Goal: Task Accomplishment & Management: Complete application form

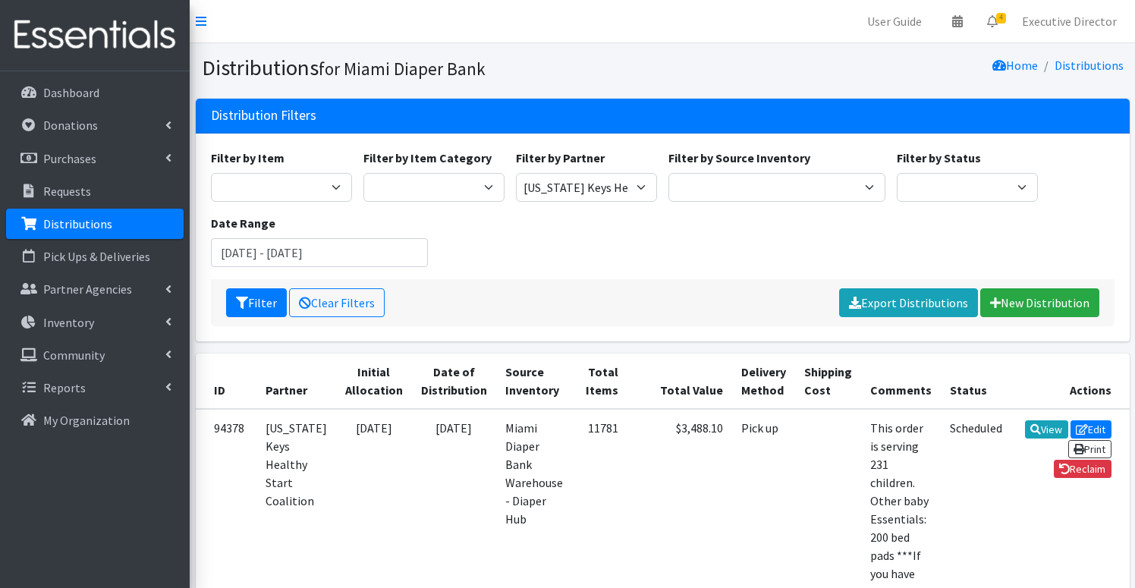
click at [102, 220] on p "Distributions" at bounding box center [77, 223] width 69 height 15
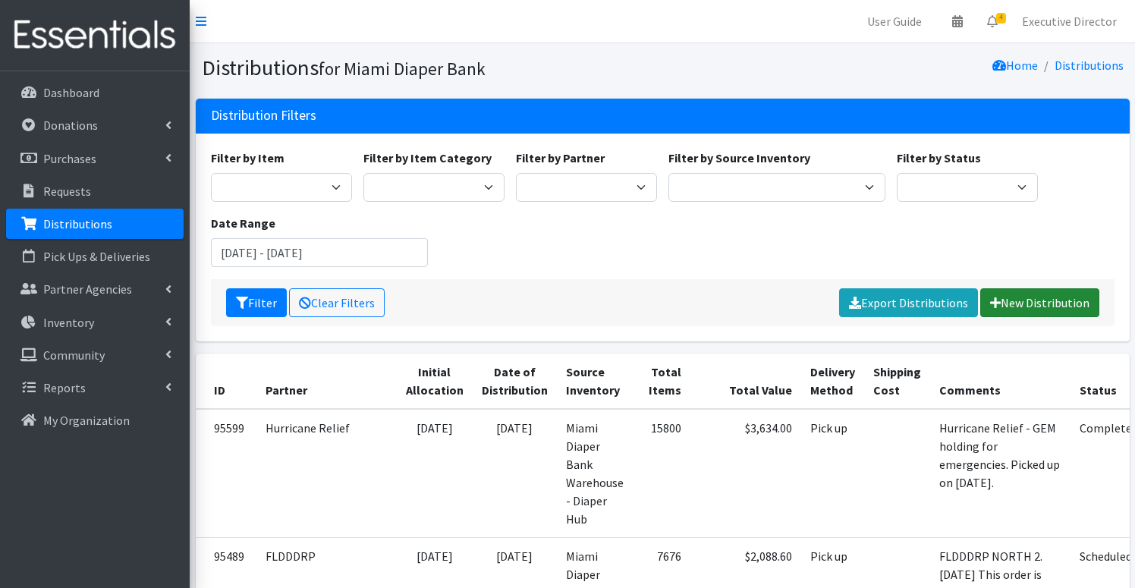
click at [1042, 300] on link "New Distribution" at bounding box center [1039, 302] width 119 height 29
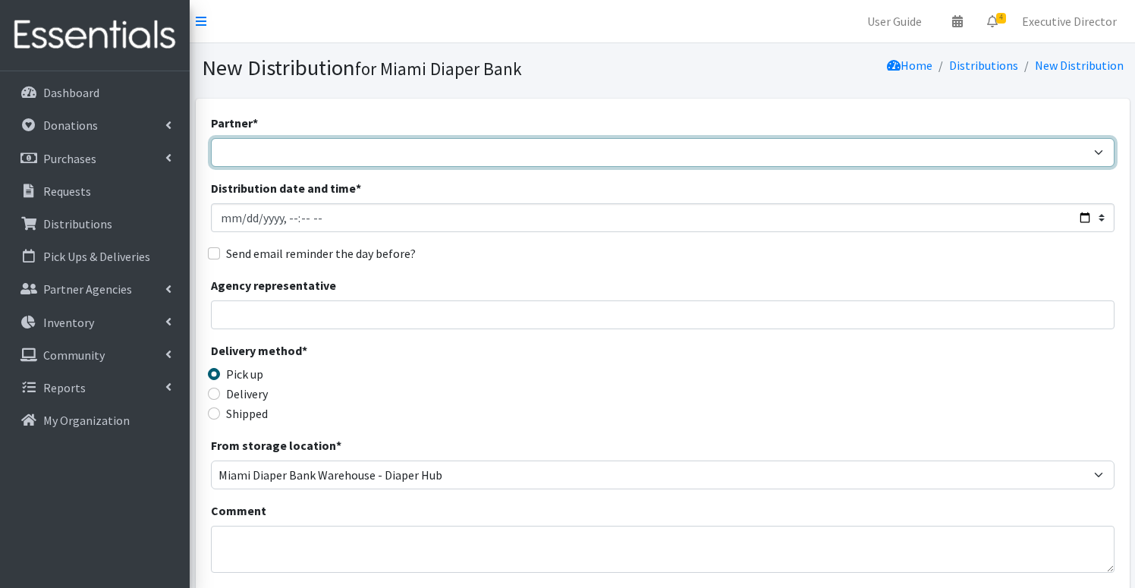
select select "2872"
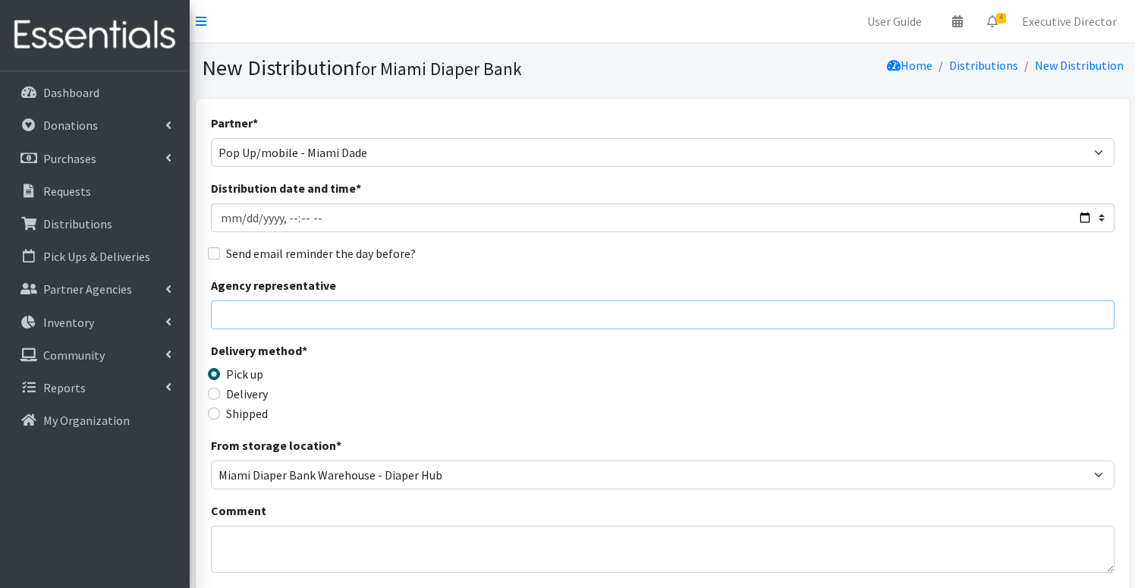
click at [298, 313] on input "Agency representative" at bounding box center [662, 314] width 903 height 29
type input "Gabby"
click at [250, 534] on textarea "Comment" at bounding box center [662, 549] width 903 height 47
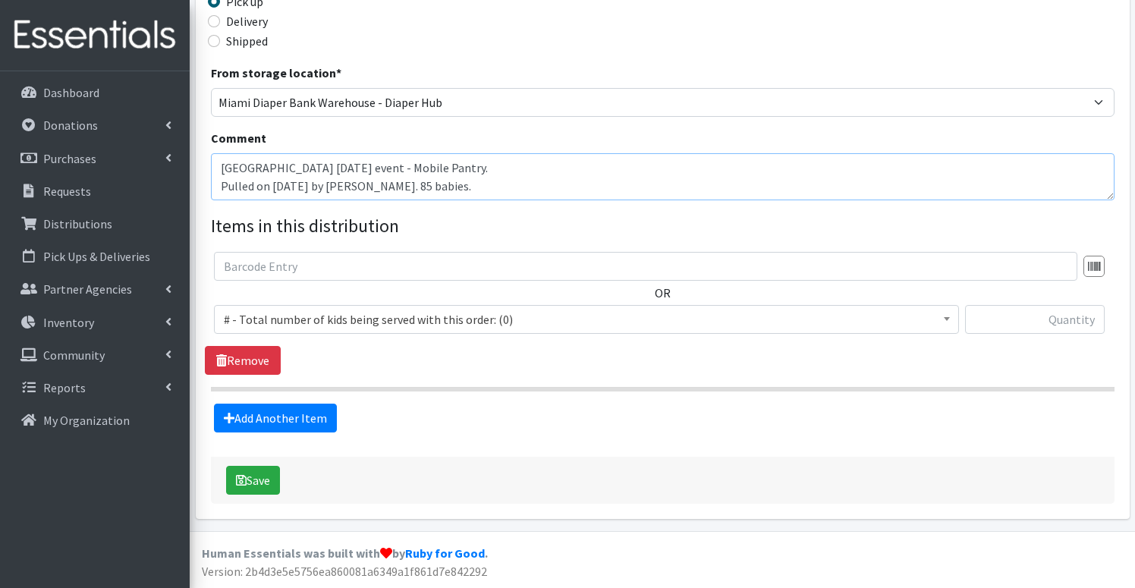
scroll to position [372, 0]
type textarea "[GEOGRAPHIC_DATA] [DATE] event - Mobile Pantry. Pulled on [DATE] by [PERSON_NAM…"
click at [363, 318] on span "# - Total number of kids being served with this order: (0)" at bounding box center [586, 319] width 725 height 21
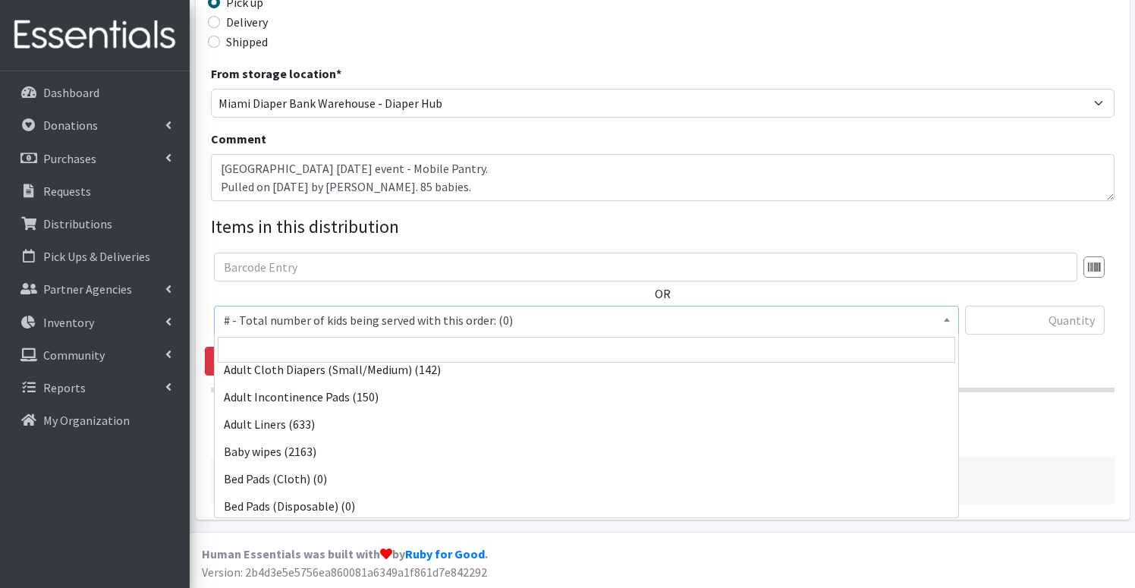
scroll to position [192, 0]
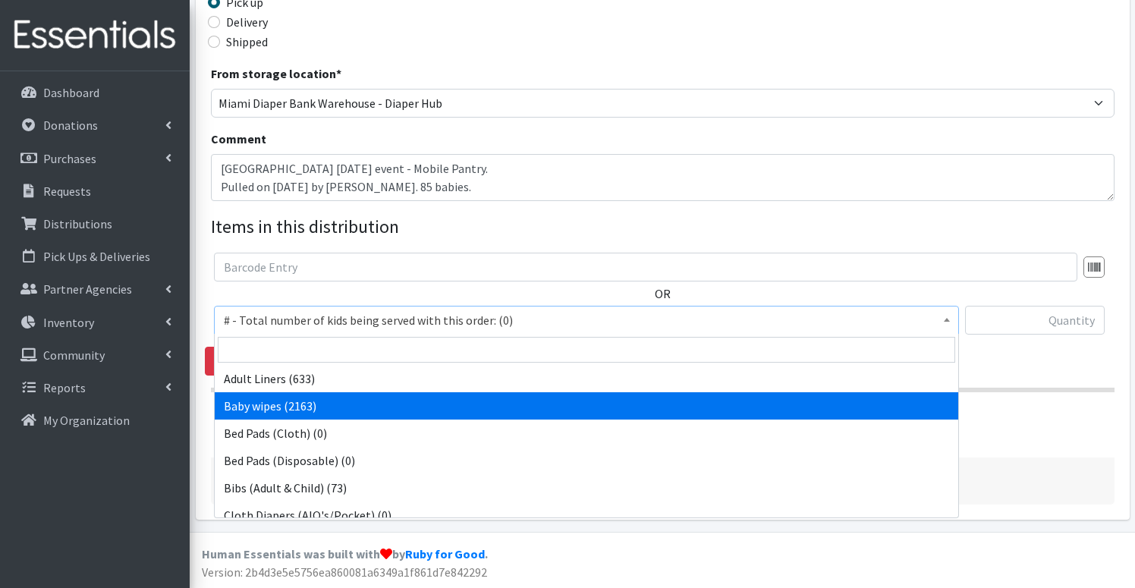
select select "2649"
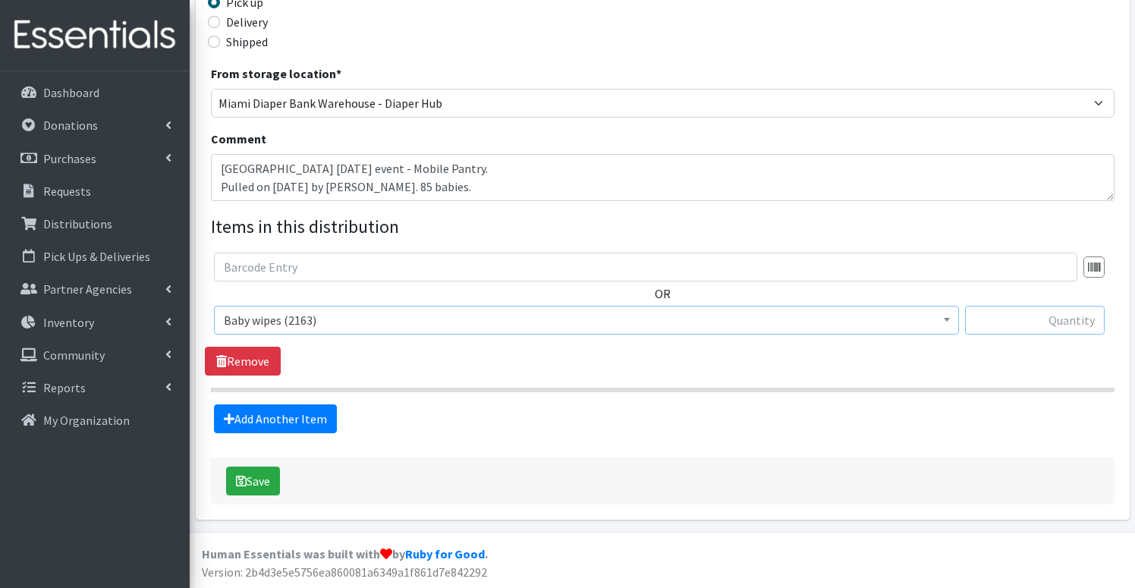
click at [1023, 324] on input "text" at bounding box center [1035, 320] width 140 height 29
type input "85"
click at [280, 420] on link "Add Another Item" at bounding box center [275, 418] width 123 height 29
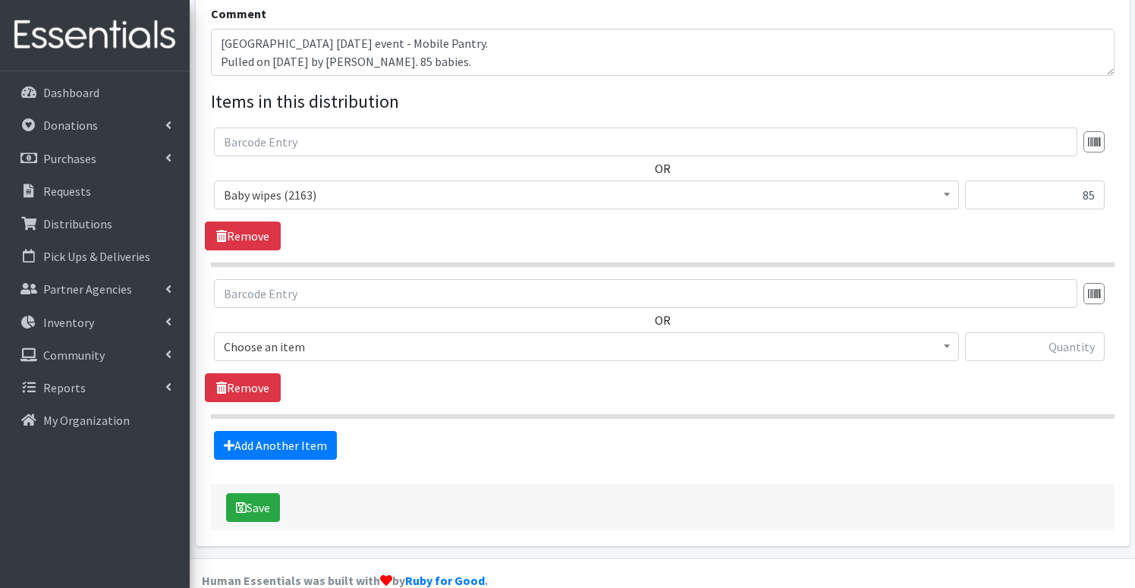
scroll to position [523, 0]
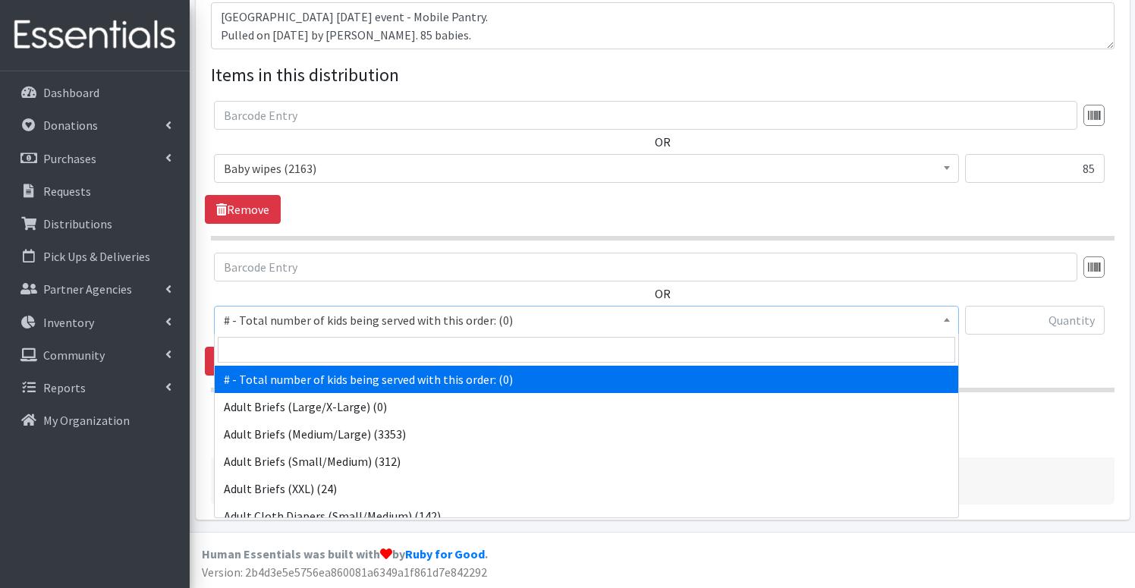
click at [313, 319] on span "# - Total number of kids being served with this order: (0)" at bounding box center [586, 319] width 725 height 21
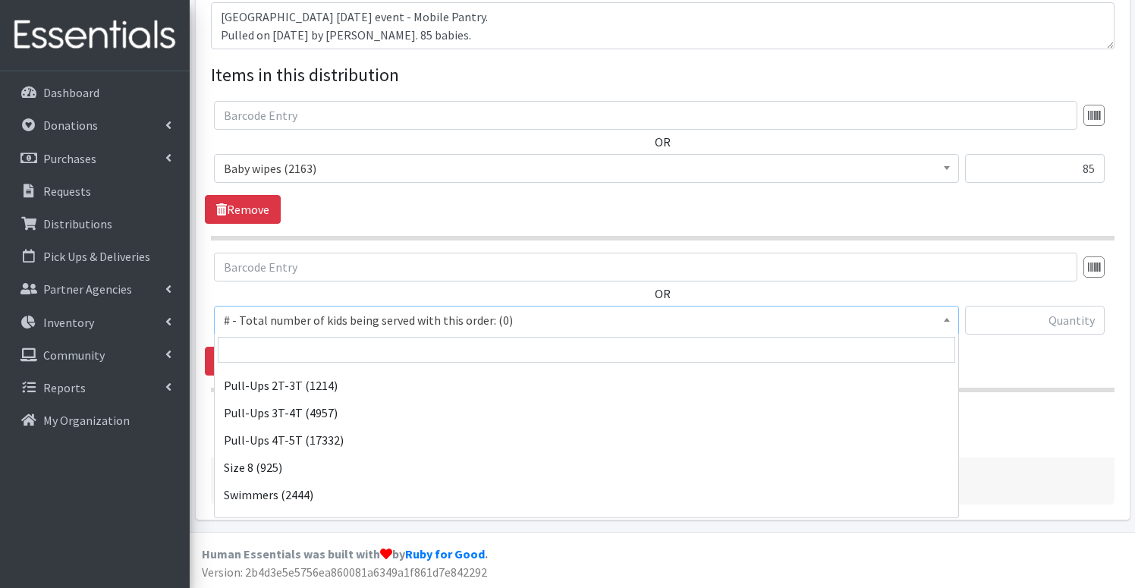
scroll to position [1007, 0]
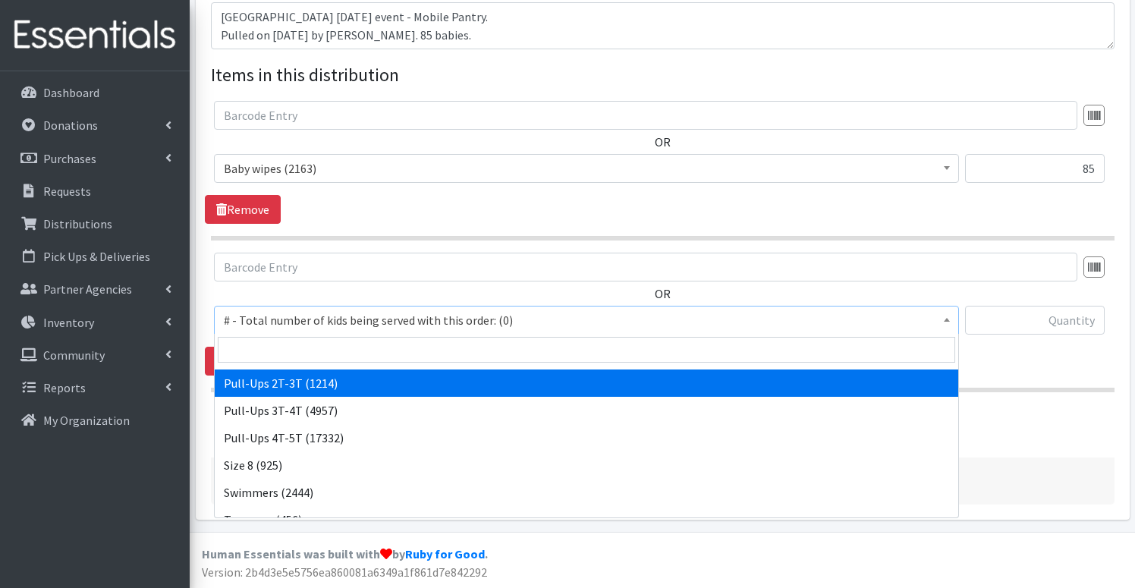
select select "2644"
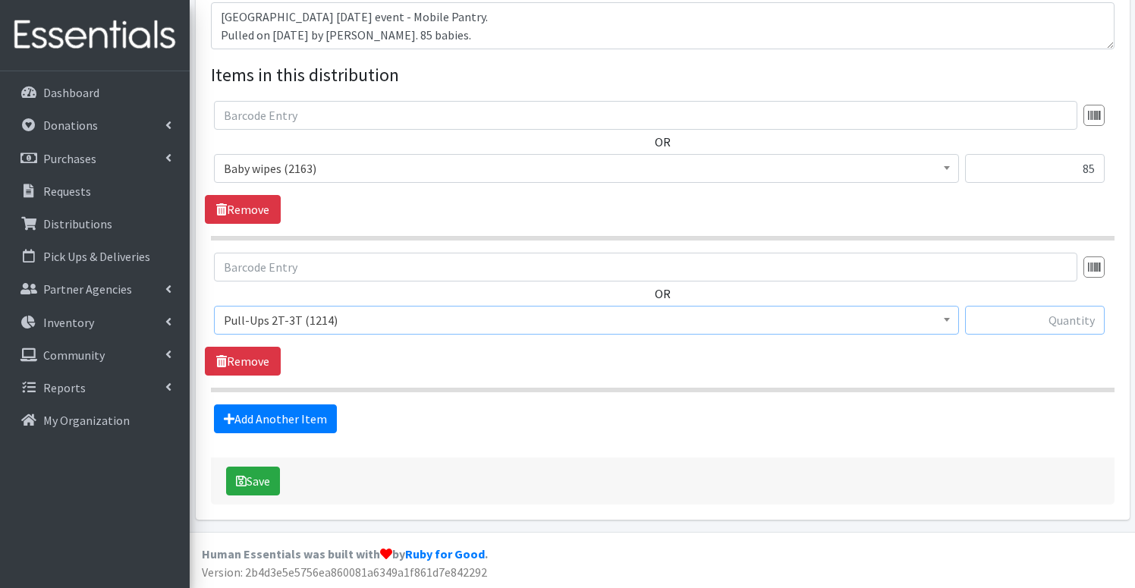
click at [1004, 319] on input "text" at bounding box center [1035, 320] width 140 height 29
type input "150"
click at [277, 414] on link "Add Another Item" at bounding box center [275, 418] width 123 height 29
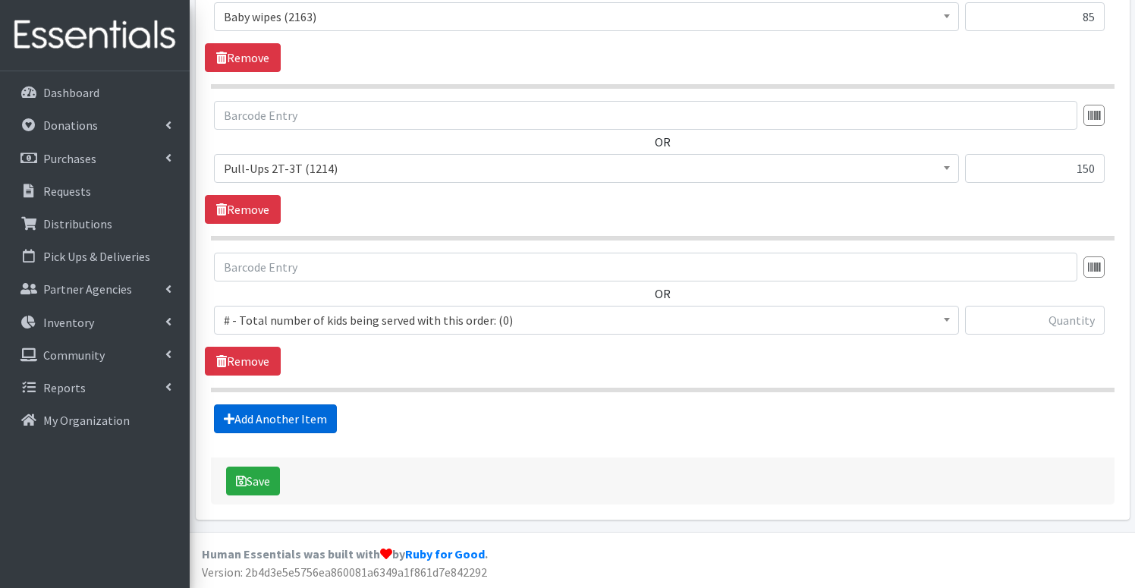
click at [297, 423] on link "Add Another Item" at bounding box center [275, 418] width 123 height 29
click at [300, 421] on link "Add Another Item" at bounding box center [275, 418] width 123 height 29
click at [300, 422] on link "Add Another Item" at bounding box center [275, 418] width 123 height 29
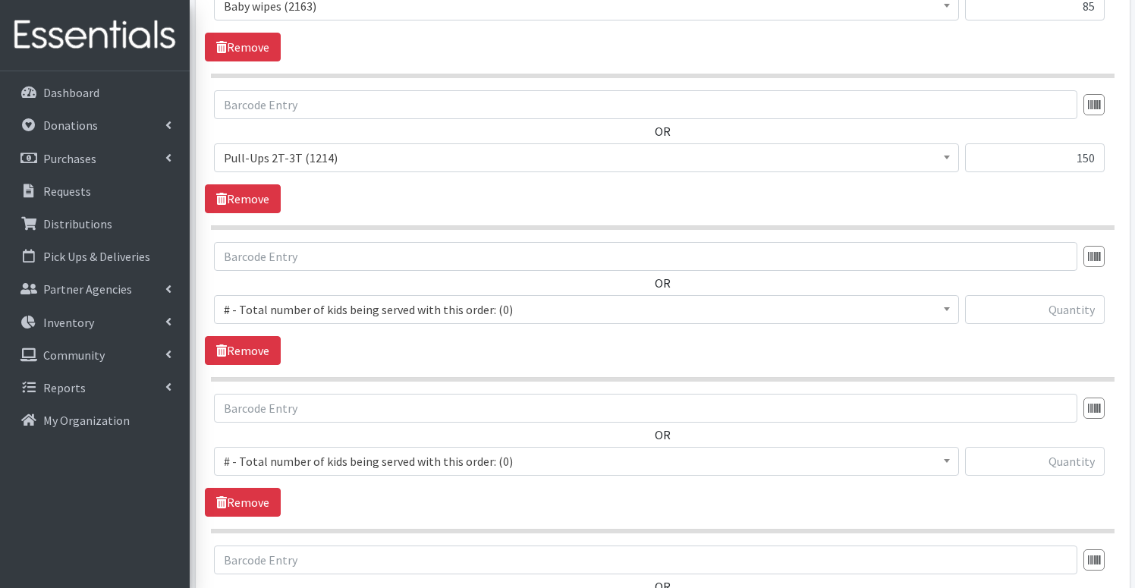
scroll to position [676, 0]
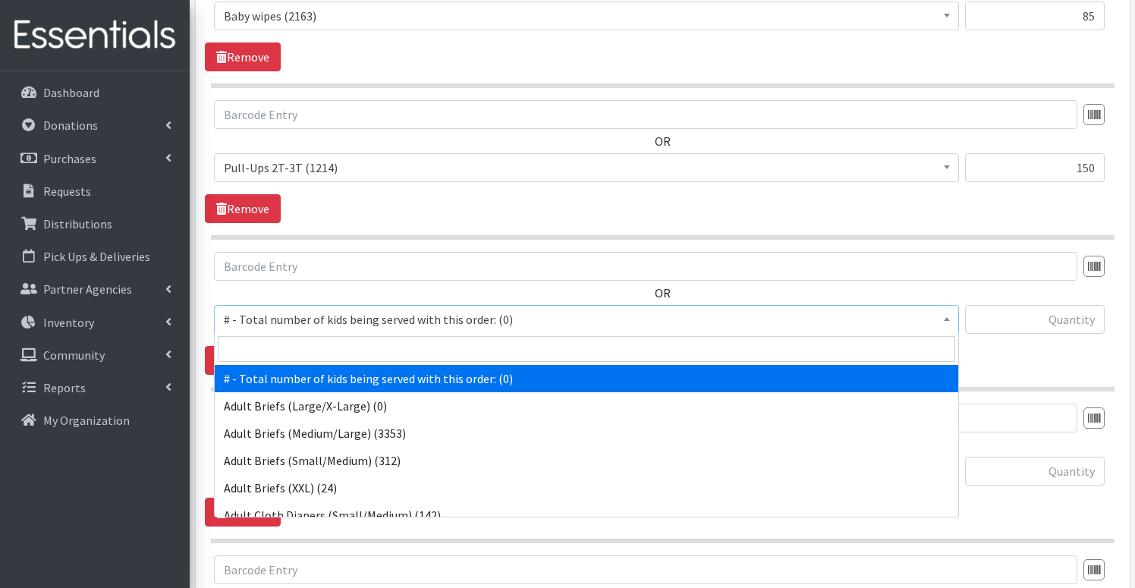
click at [379, 314] on span "# - Total number of kids being served with this order: (0)" at bounding box center [586, 319] width 725 height 21
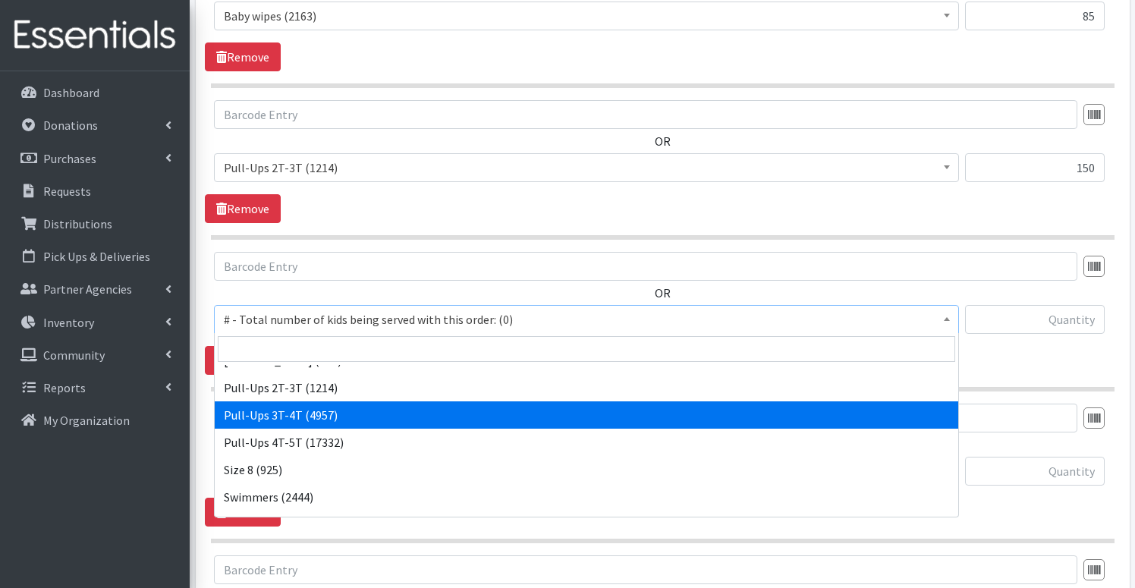
scroll to position [676, 1]
select select "2679"
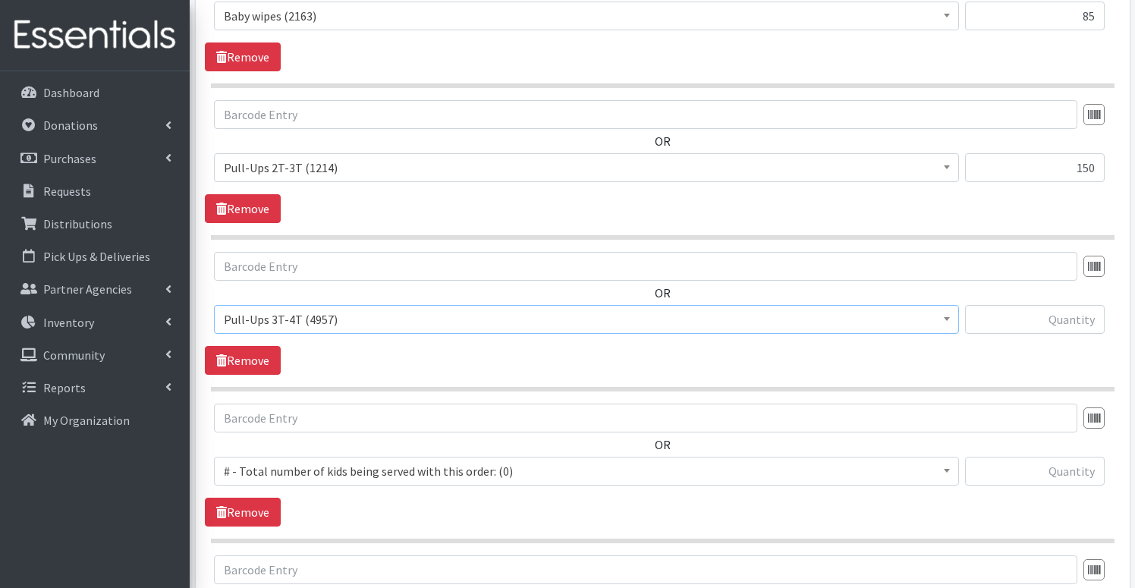
scroll to position [676, 0]
click at [1032, 321] on input "text" at bounding box center [1035, 319] width 140 height 29
type input "1150"
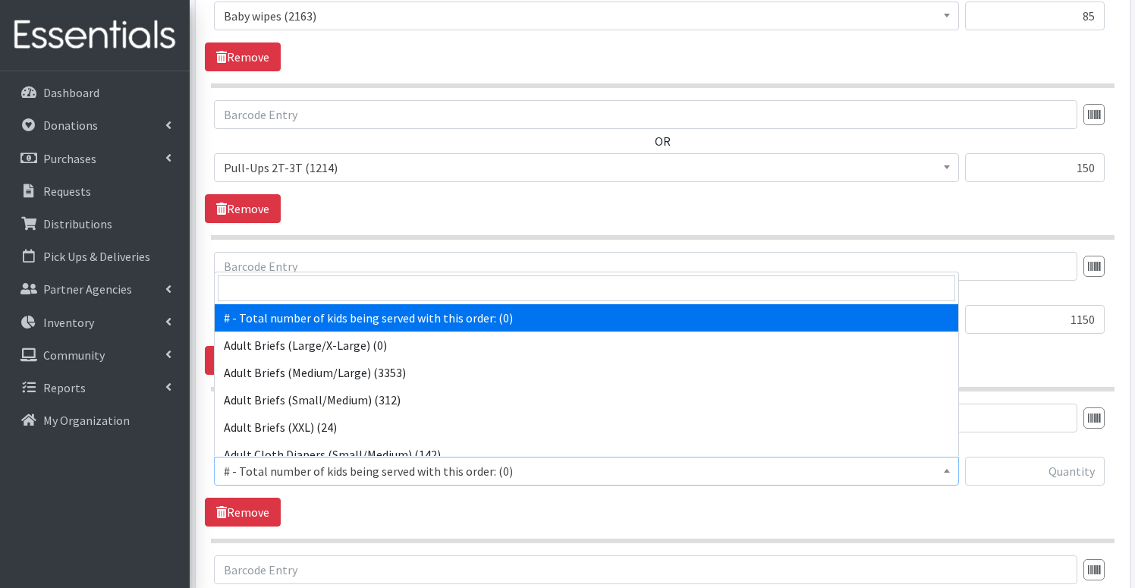
click at [338, 472] on span "# - Total number of kids being served with this order: (0)" at bounding box center [586, 470] width 725 height 21
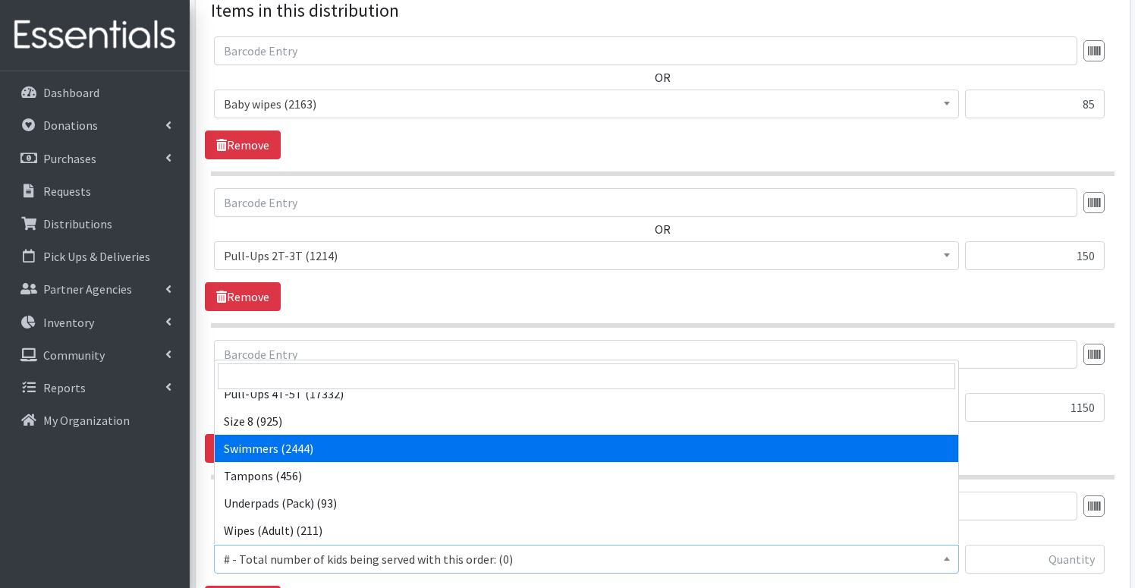
scroll to position [581, 0]
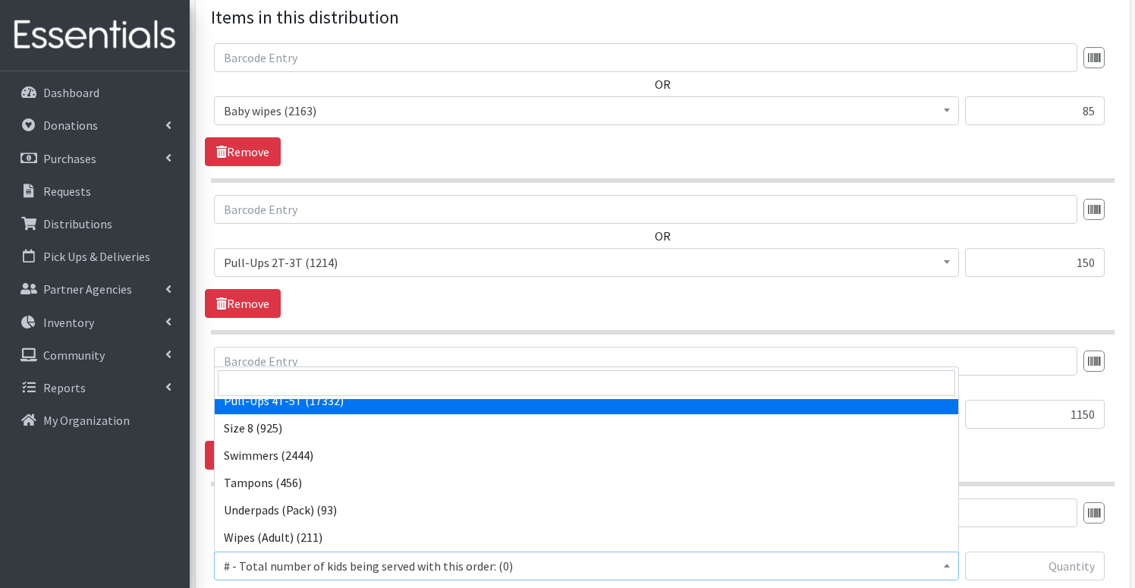
select select "2680"
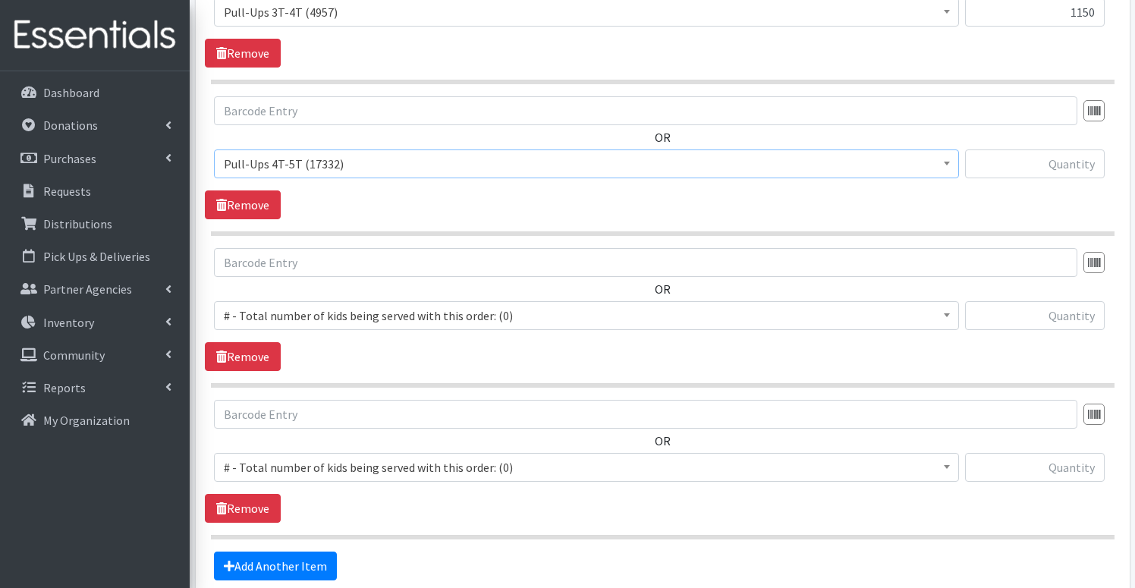
scroll to position [991, 0]
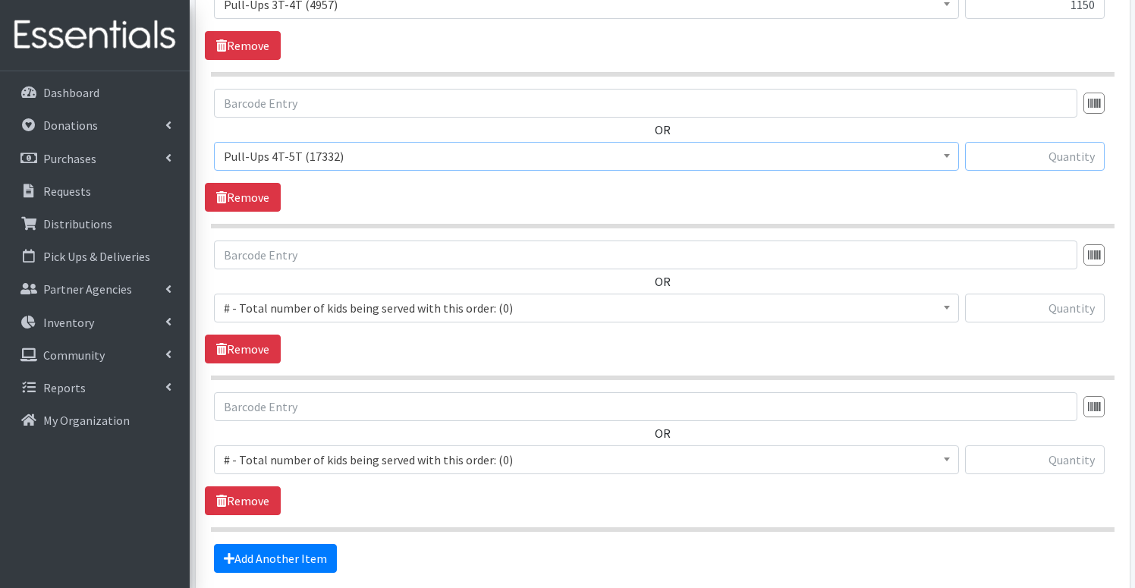
click at [1046, 157] on input "text" at bounding box center [1035, 156] width 140 height 29
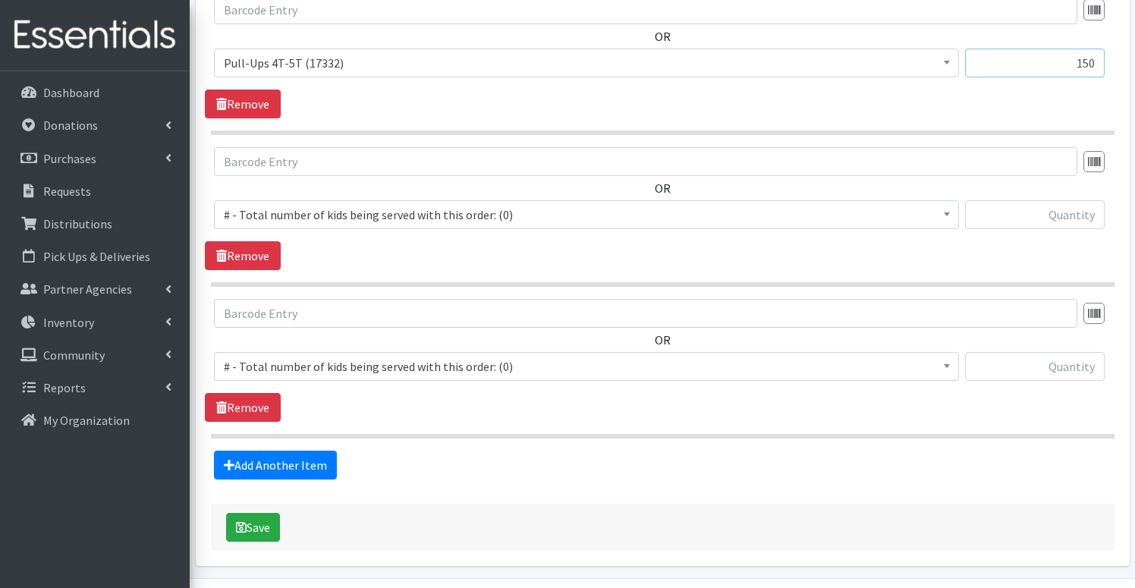
scroll to position [1086, 0]
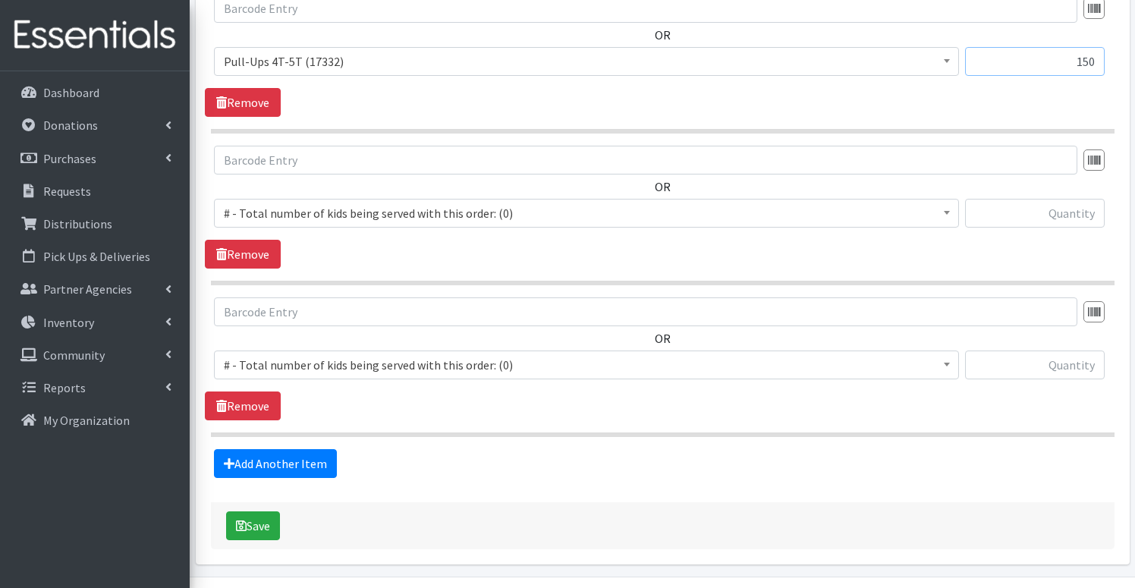
type input "150"
click at [354, 213] on span "# - Total number of kids being served with this order: (0)" at bounding box center [586, 213] width 725 height 21
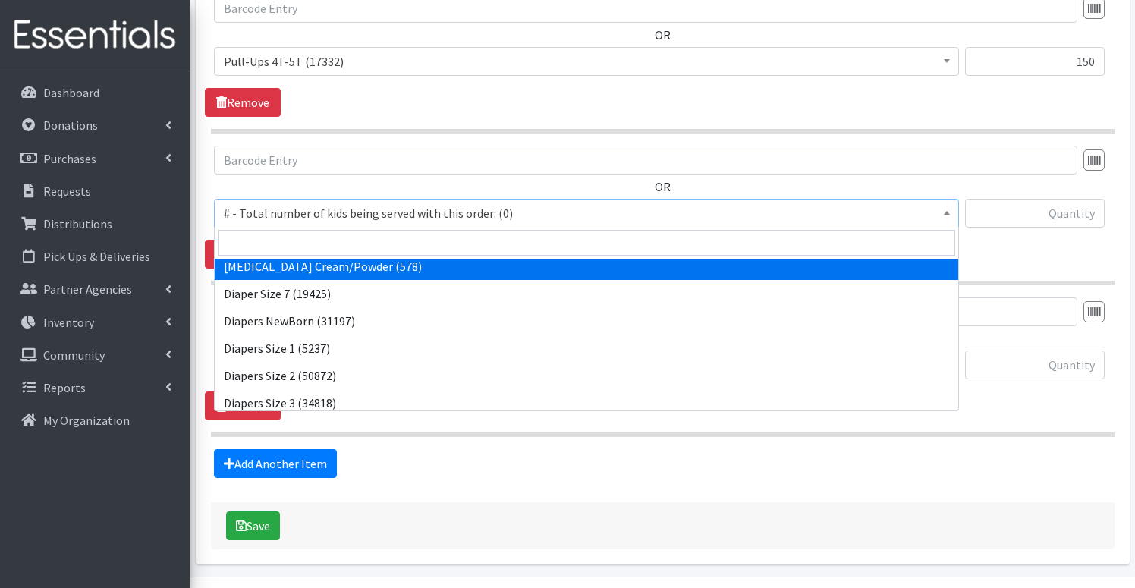
scroll to position [534, 0]
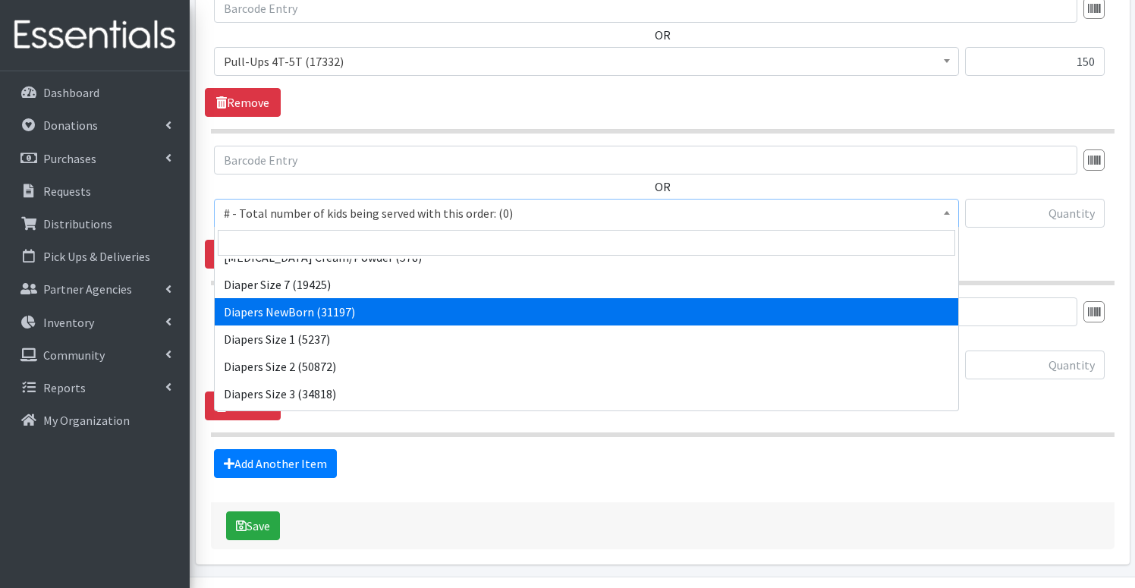
select select "2648"
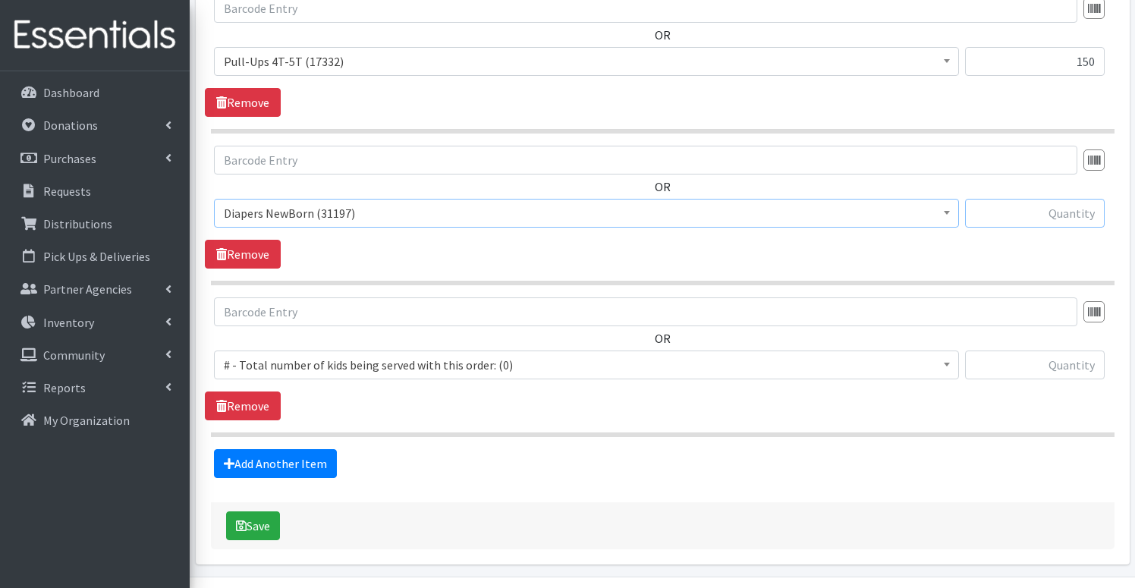
click at [1000, 215] on input "text" at bounding box center [1035, 213] width 140 height 29
type input "300"
click at [319, 365] on span "# - Total number of kids being served with this order: (0)" at bounding box center [586, 364] width 725 height 21
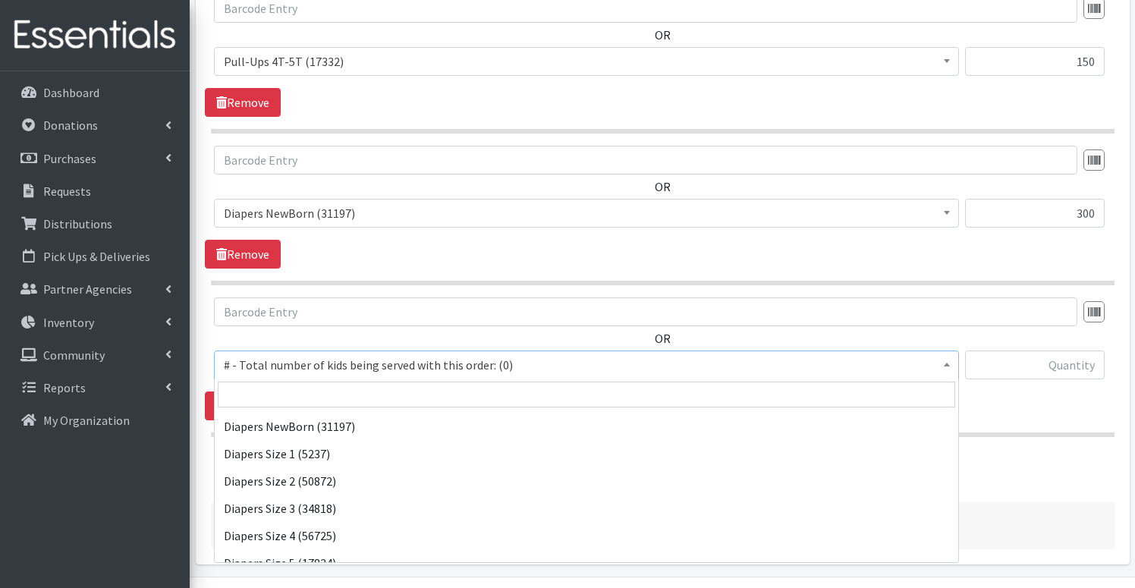
scroll to position [580, 0]
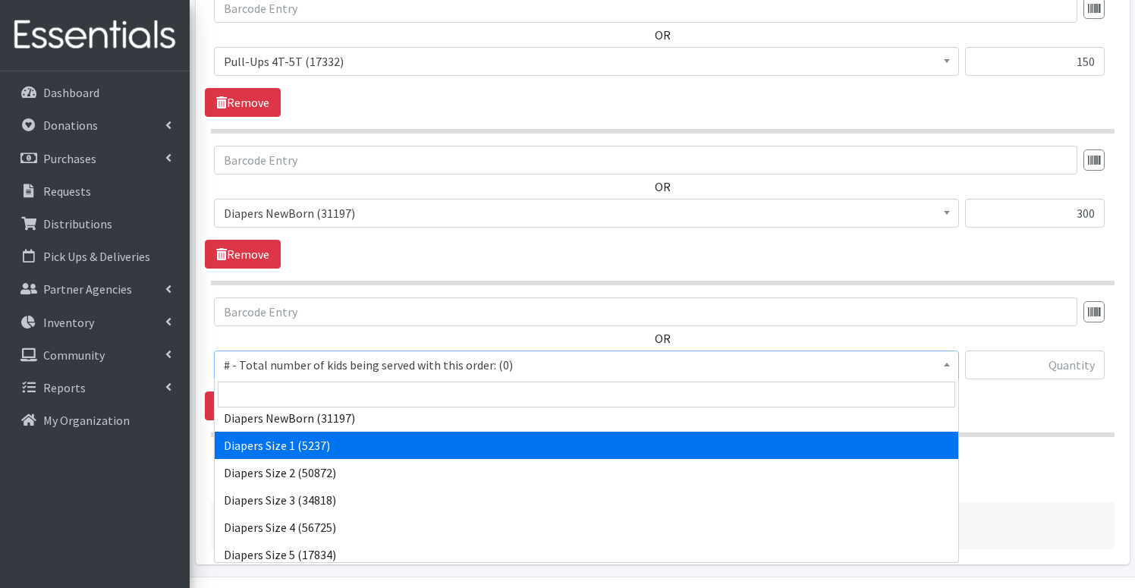
select select "2665"
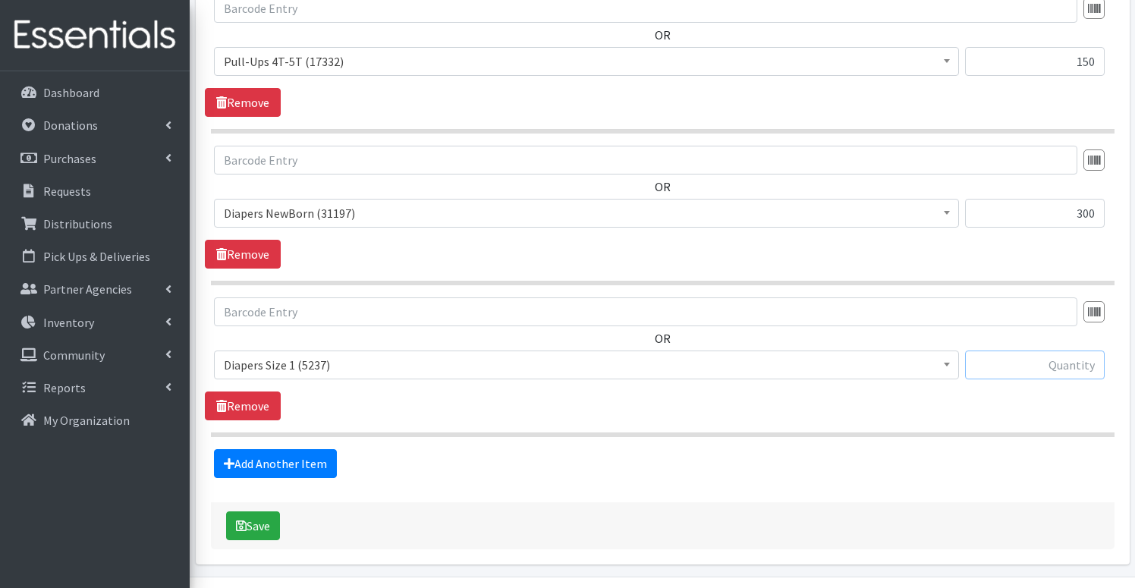
click at [1057, 363] on input "text" at bounding box center [1035, 364] width 140 height 29
click at [1086, 365] on input "300" at bounding box center [1035, 364] width 140 height 29
type input "250"
click at [300, 460] on link "Add Another Item" at bounding box center [275, 463] width 123 height 29
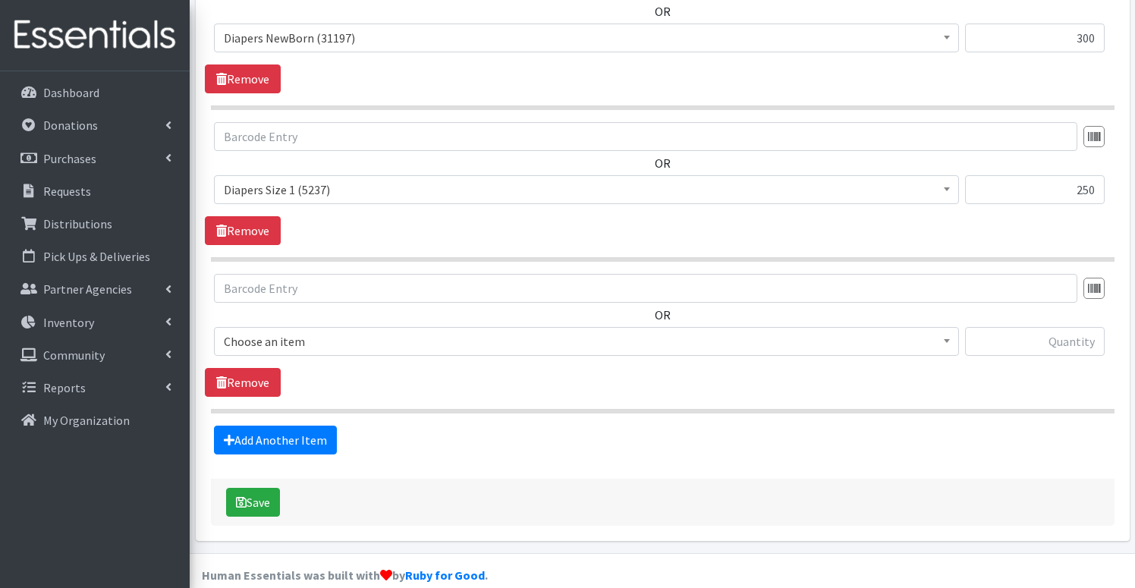
scroll to position [1282, 0]
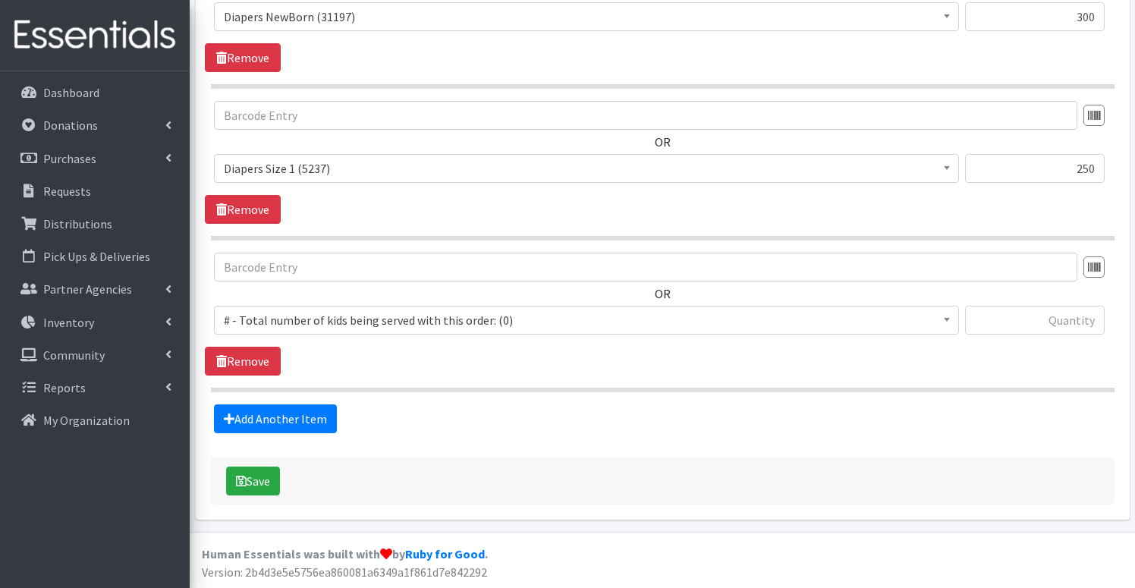
click at [416, 319] on span "# - Total number of kids being served with this order: (0)" at bounding box center [586, 319] width 725 height 21
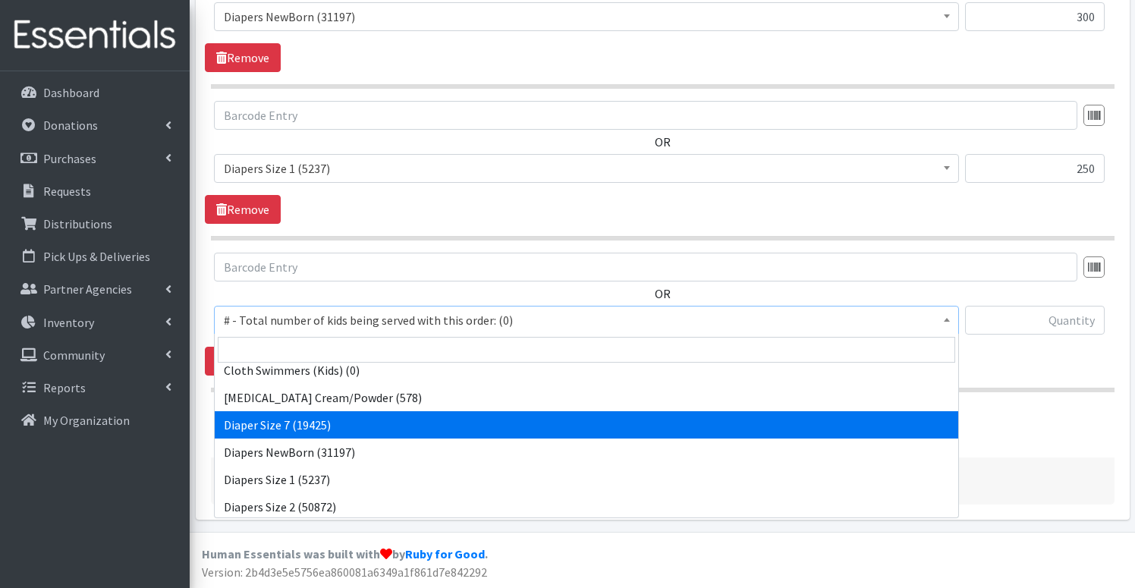
scroll to position [536, 0]
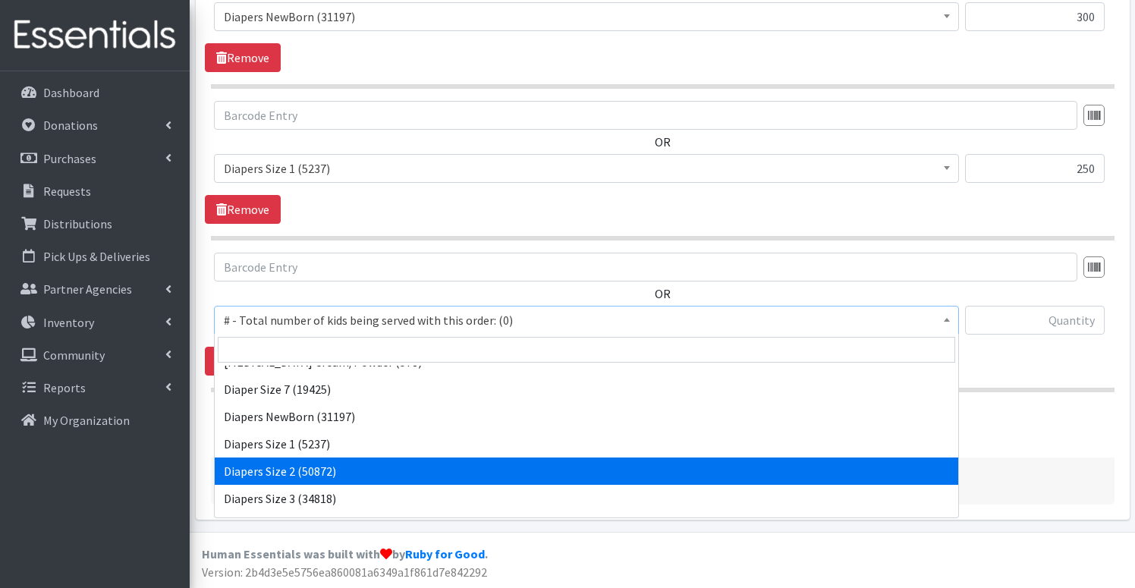
select select "2668"
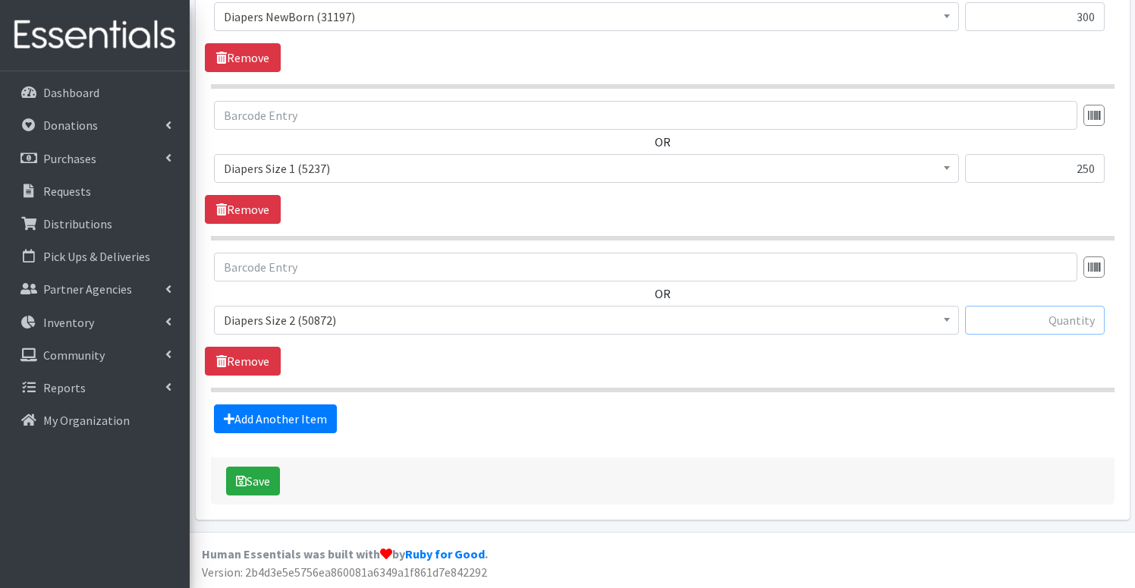
click at [1031, 318] on input "text" at bounding box center [1035, 320] width 140 height 29
type input "500"
click at [289, 417] on link "Add Another Item" at bounding box center [275, 418] width 123 height 29
click at [286, 413] on link "Add Another Item" at bounding box center [275, 418] width 123 height 29
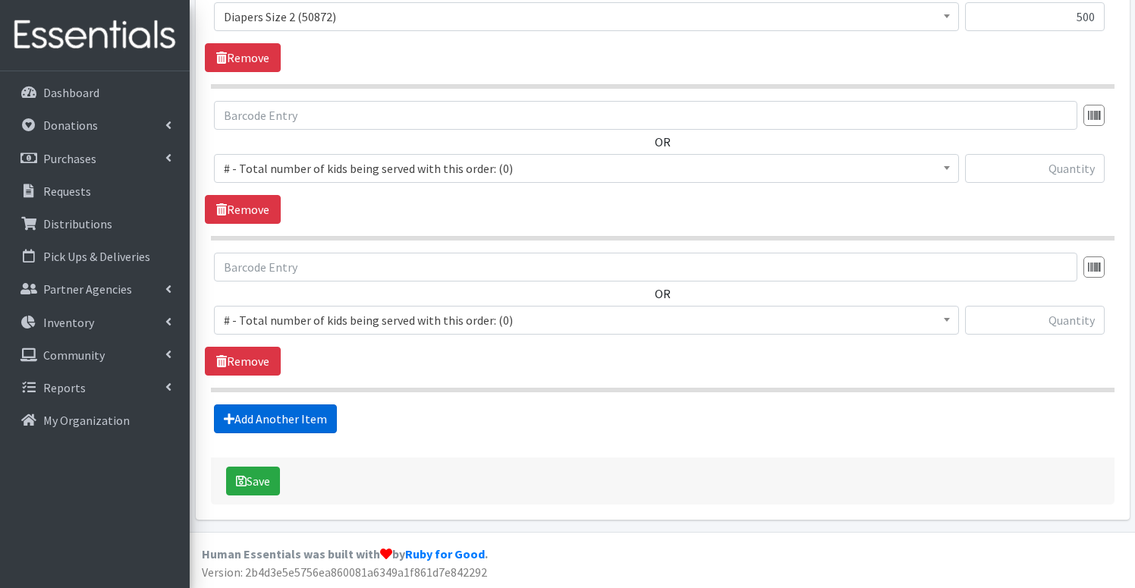
click at [298, 413] on link "Add Another Item" at bounding box center [275, 418] width 123 height 29
click at [308, 419] on link "Add Another Item" at bounding box center [275, 418] width 123 height 29
click at [314, 418] on link "Add Another Item" at bounding box center [275, 418] width 123 height 29
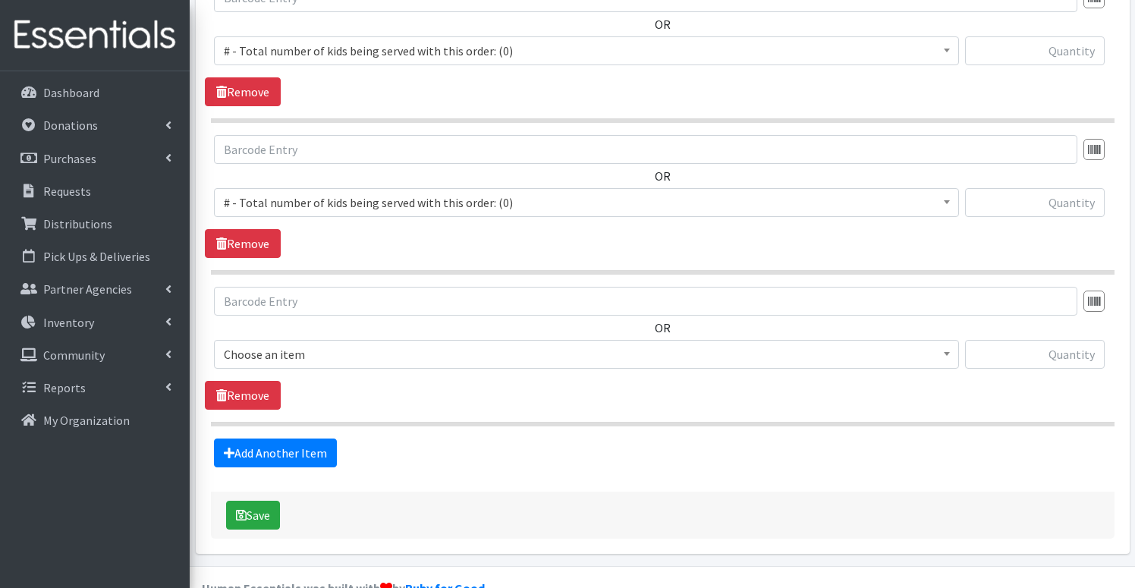
scroll to position [2041, 0]
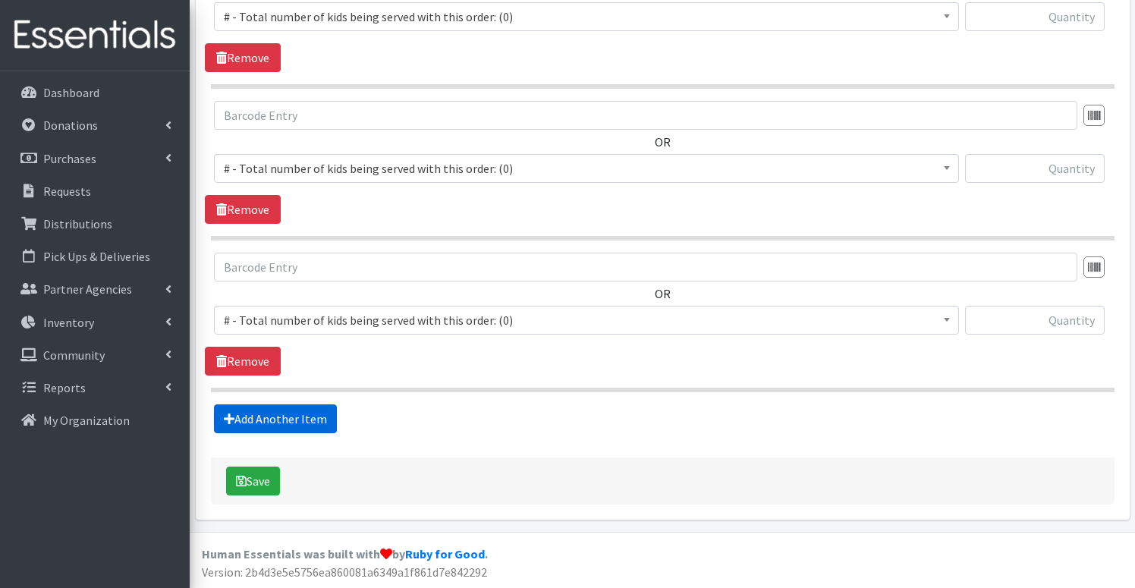
click at [299, 419] on link "Add Another Item" at bounding box center [275, 418] width 123 height 29
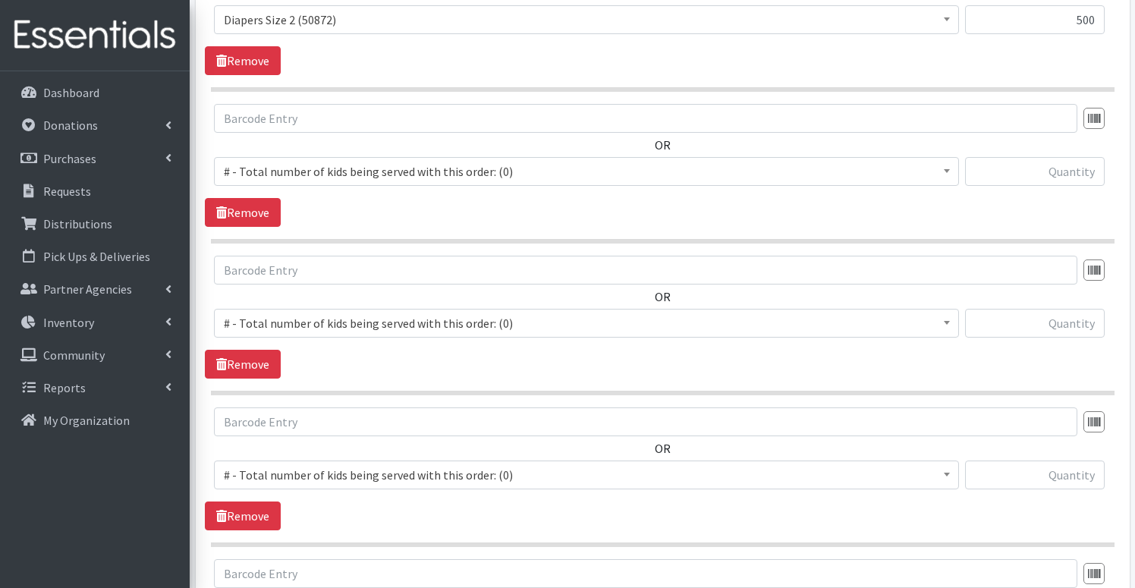
scroll to position [1596, 0]
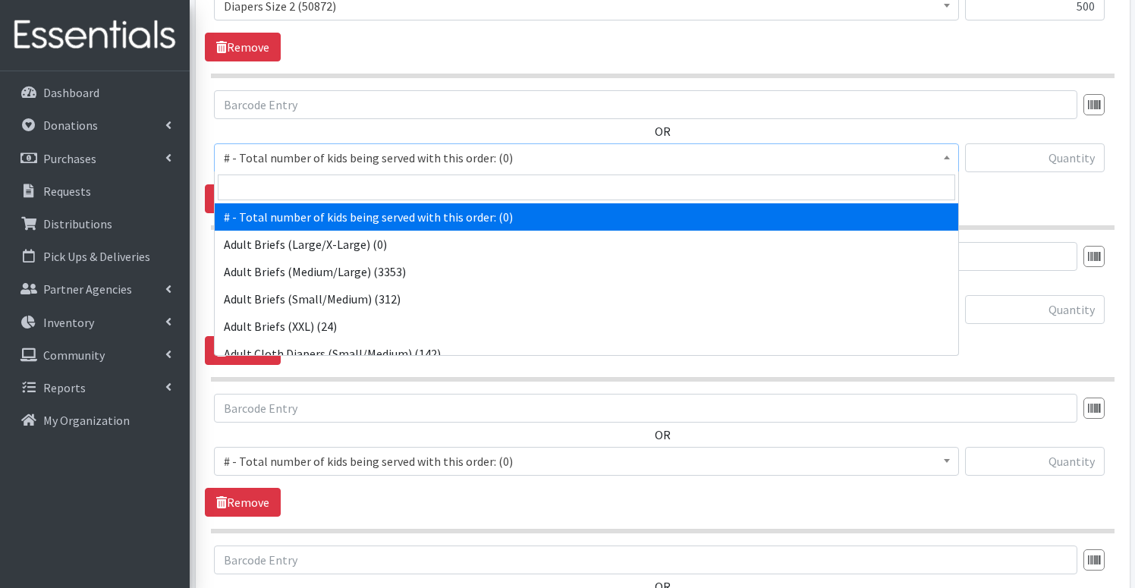
click at [464, 160] on span "# - Total number of kids being served with this order: (0)" at bounding box center [586, 157] width 725 height 21
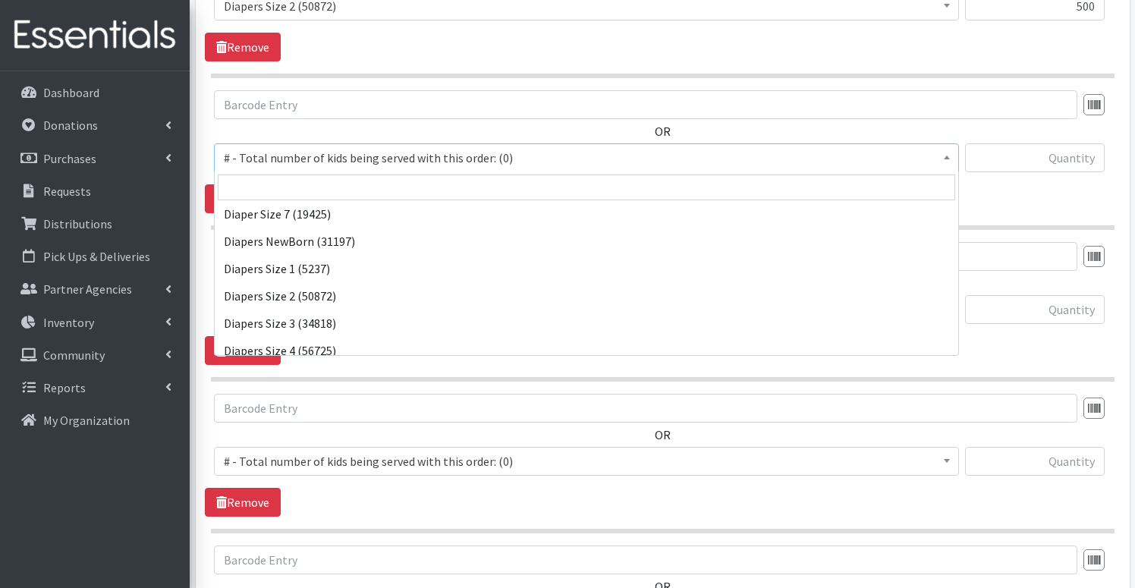
scroll to position [557, 0]
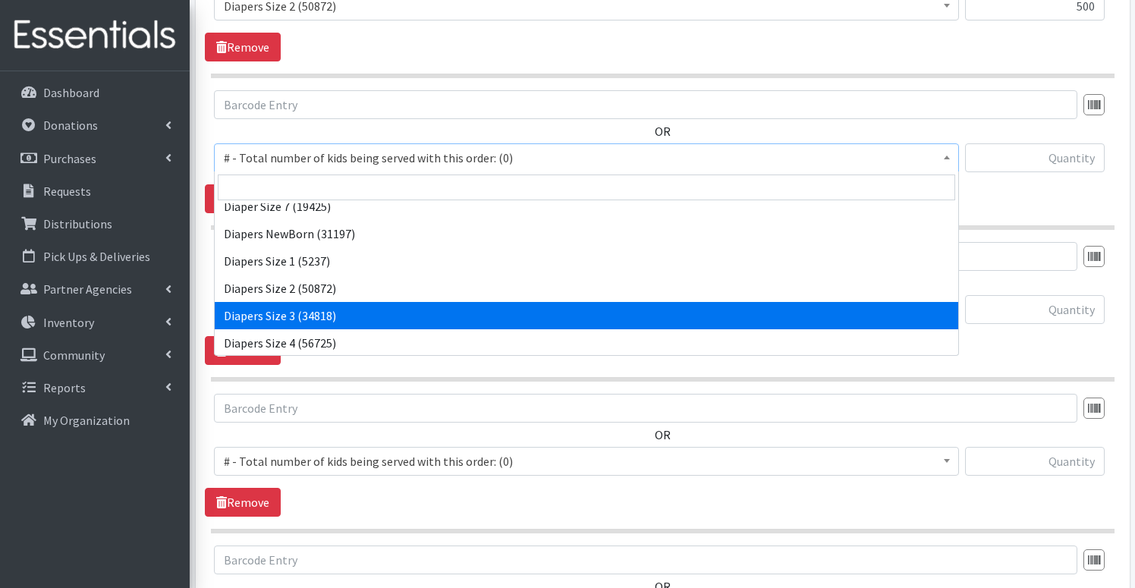
select select "2655"
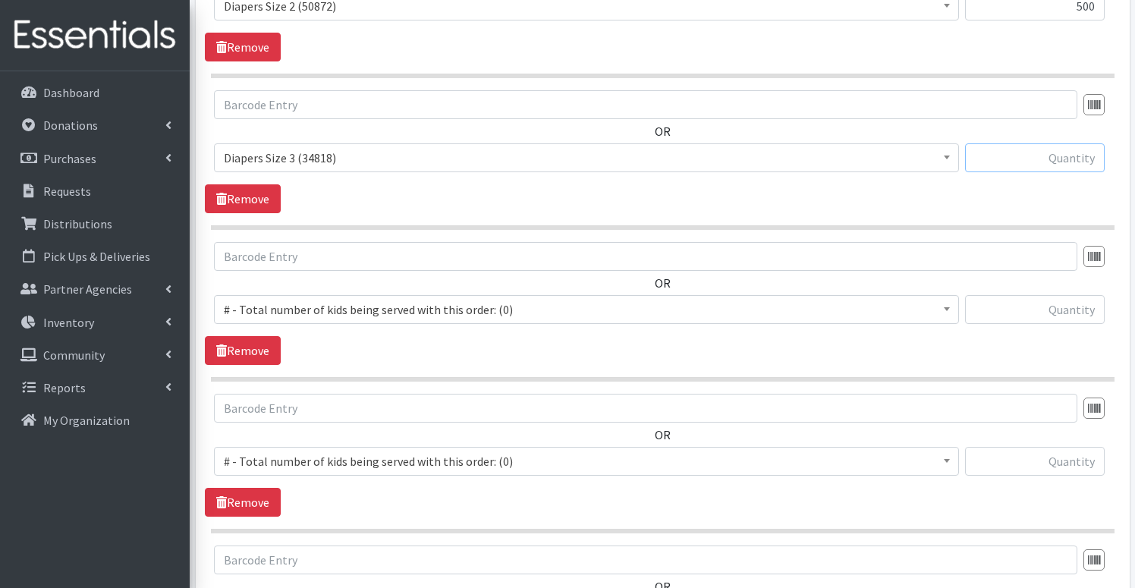
click at [1030, 162] on input "text" at bounding box center [1035, 157] width 140 height 29
type input "650"
click at [297, 307] on span "# - Total number of kids being served with this order: (0)" at bounding box center [586, 309] width 725 height 21
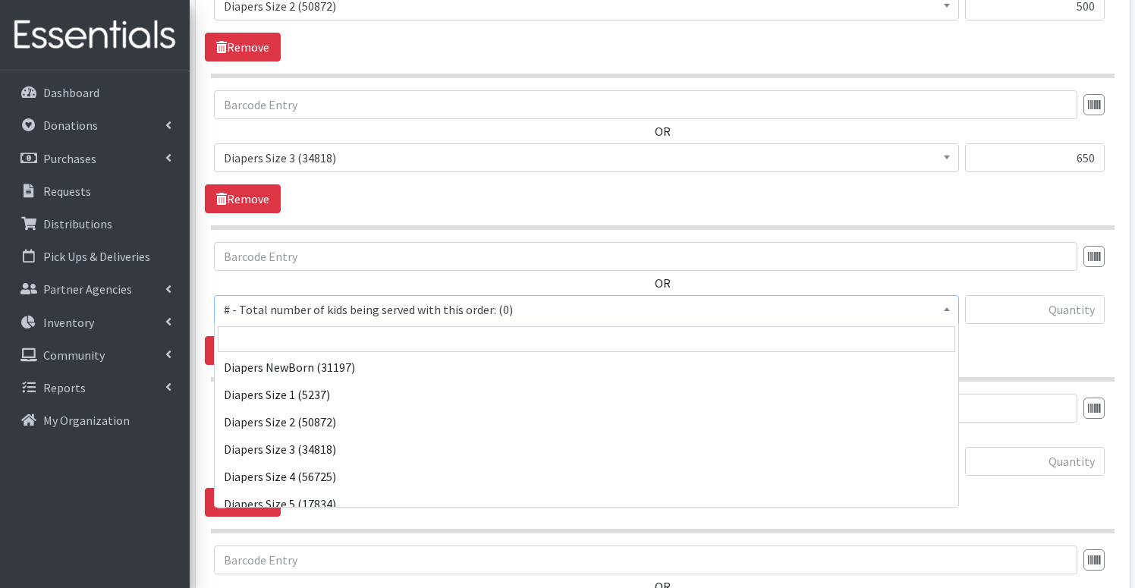
scroll to position [579, 0]
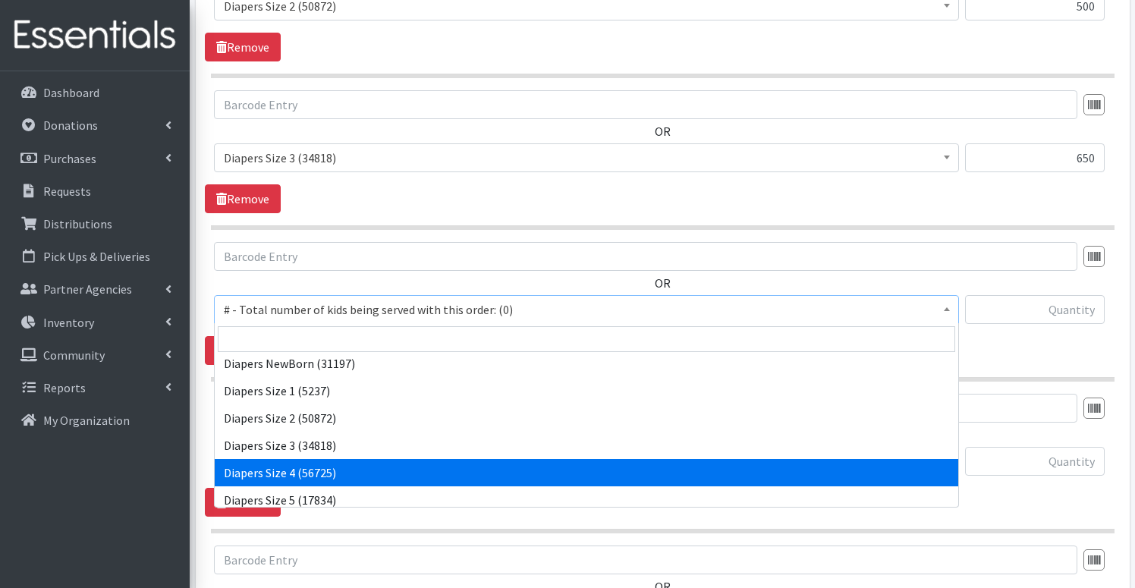
select select "2661"
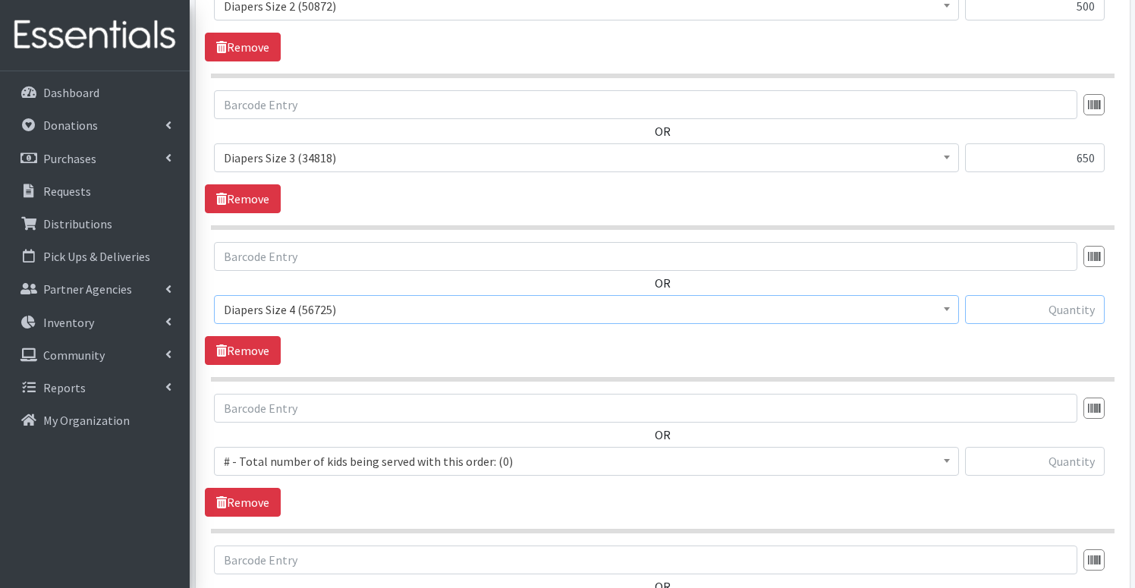
click at [1043, 316] on input "text" at bounding box center [1035, 309] width 140 height 29
type input "500"
click at [343, 463] on span "# - Total number of kids being served with this order: (0)" at bounding box center [586, 461] width 725 height 21
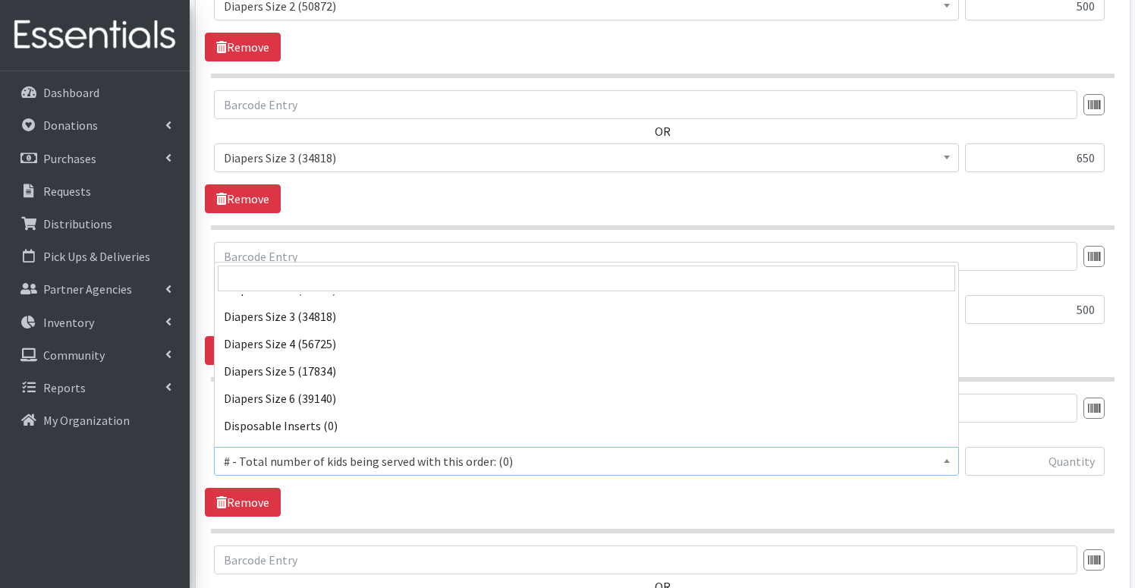
scroll to position [649, 0]
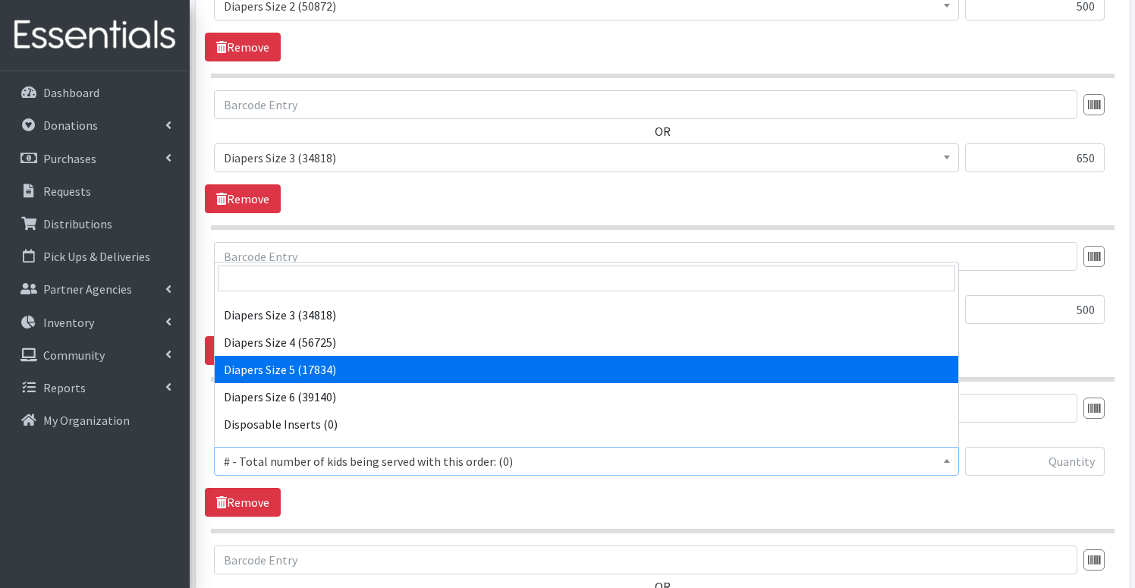
select select "2652"
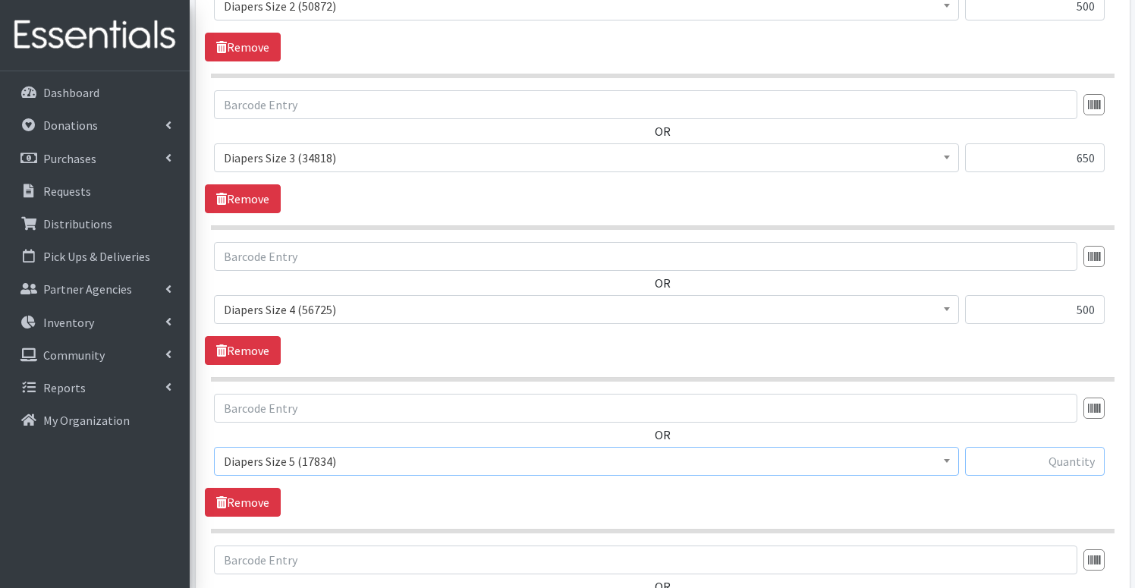
click at [1013, 462] on input "text" at bounding box center [1035, 461] width 140 height 29
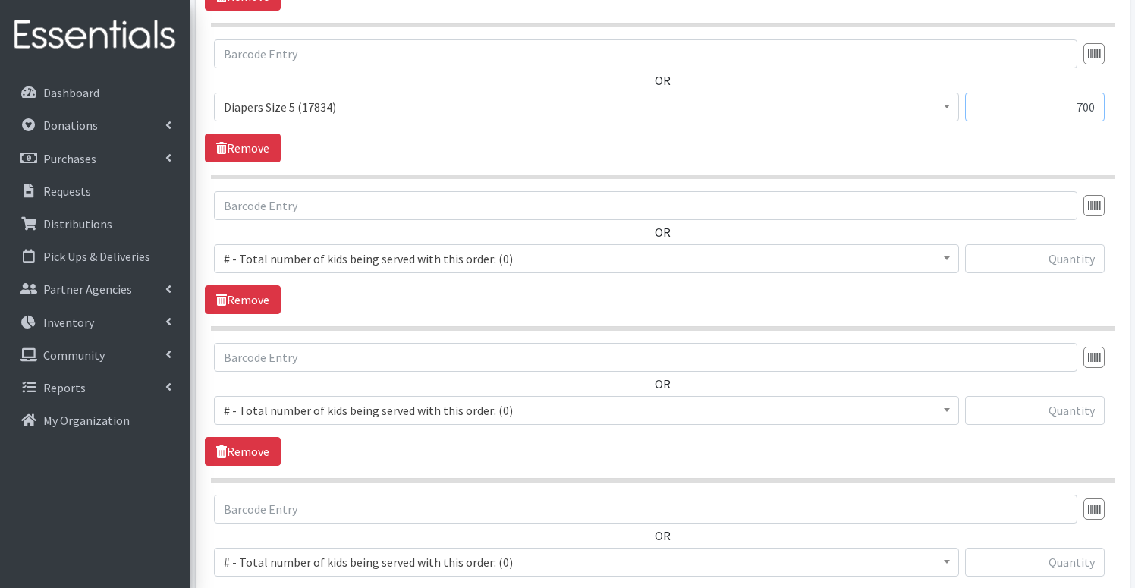
scroll to position [1959, 0]
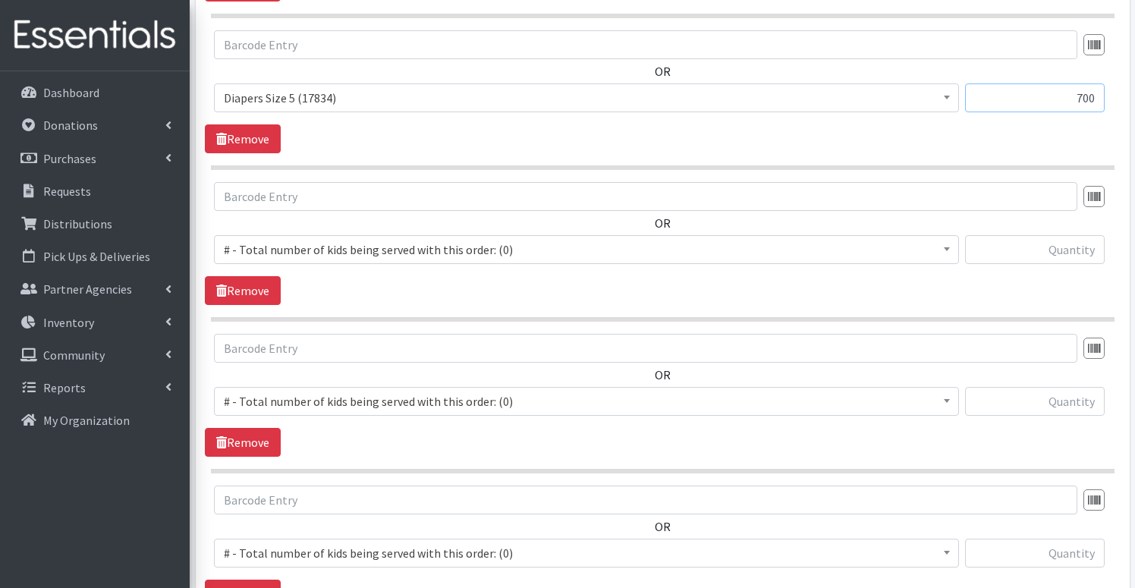
type input "700"
click at [355, 248] on span "# - Total number of kids being served with this order: (0)" at bounding box center [586, 249] width 725 height 21
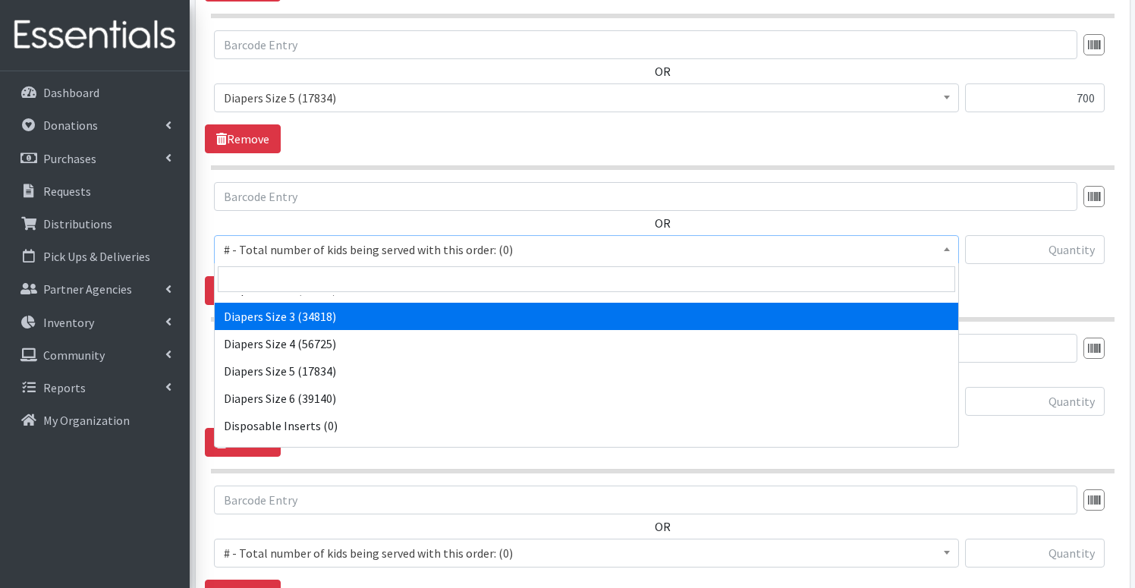
scroll to position [654, 0]
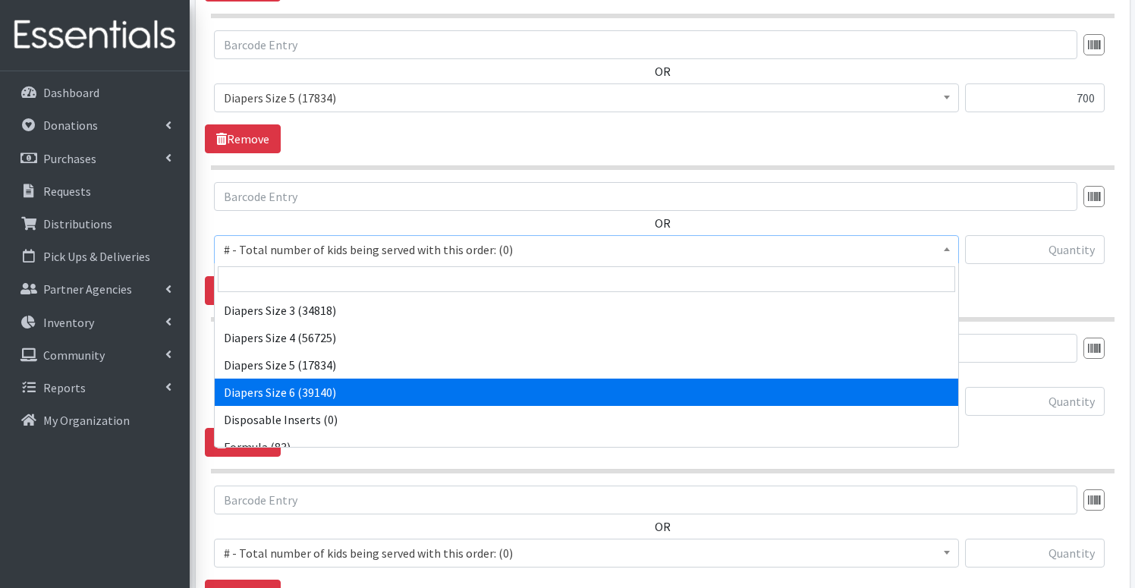
select select "2674"
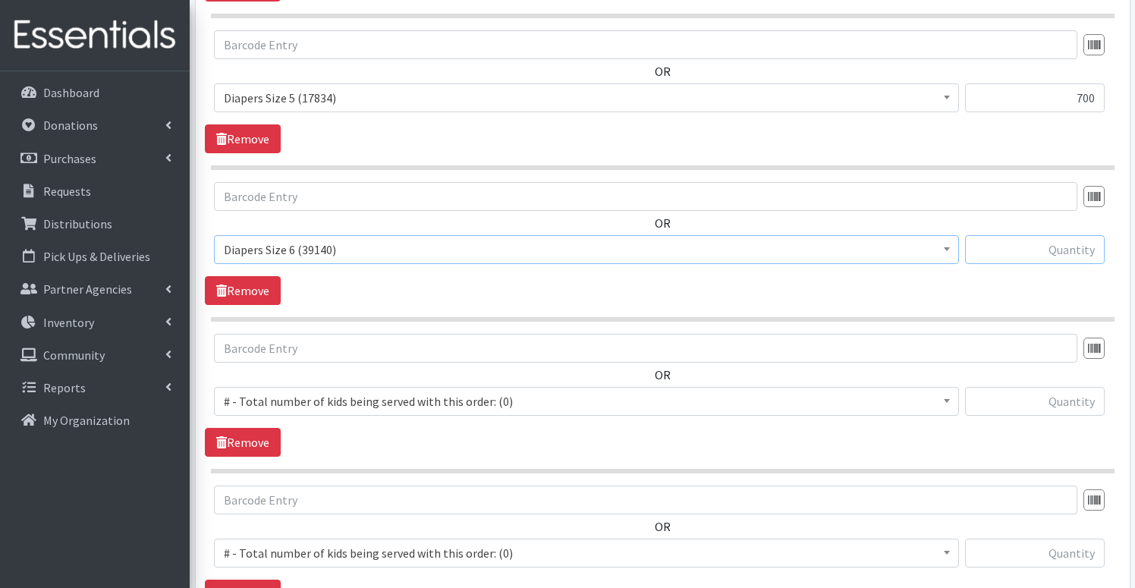
click at [1041, 248] on input "text" at bounding box center [1035, 249] width 140 height 29
type input "500"
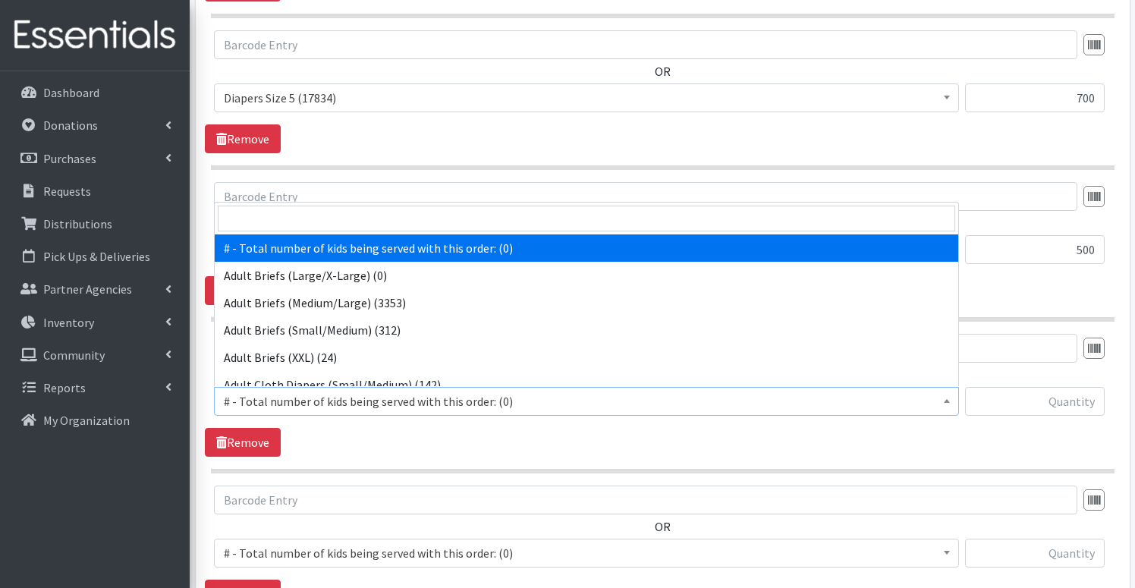
click at [310, 399] on span "# - Total number of kids being served with this order: (0)" at bounding box center [586, 401] width 725 height 21
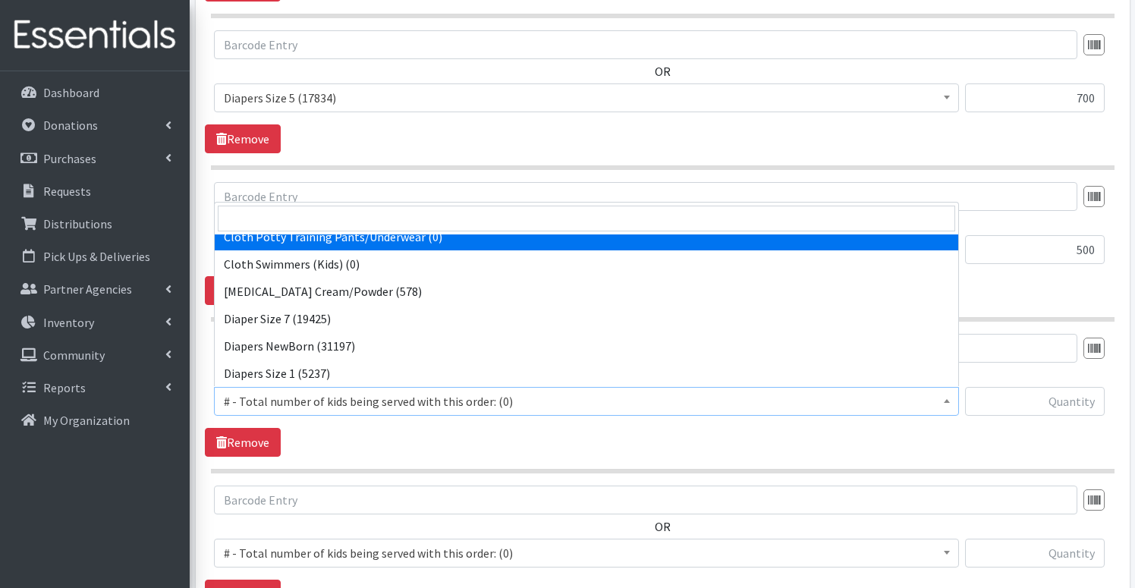
scroll to position [479, 0]
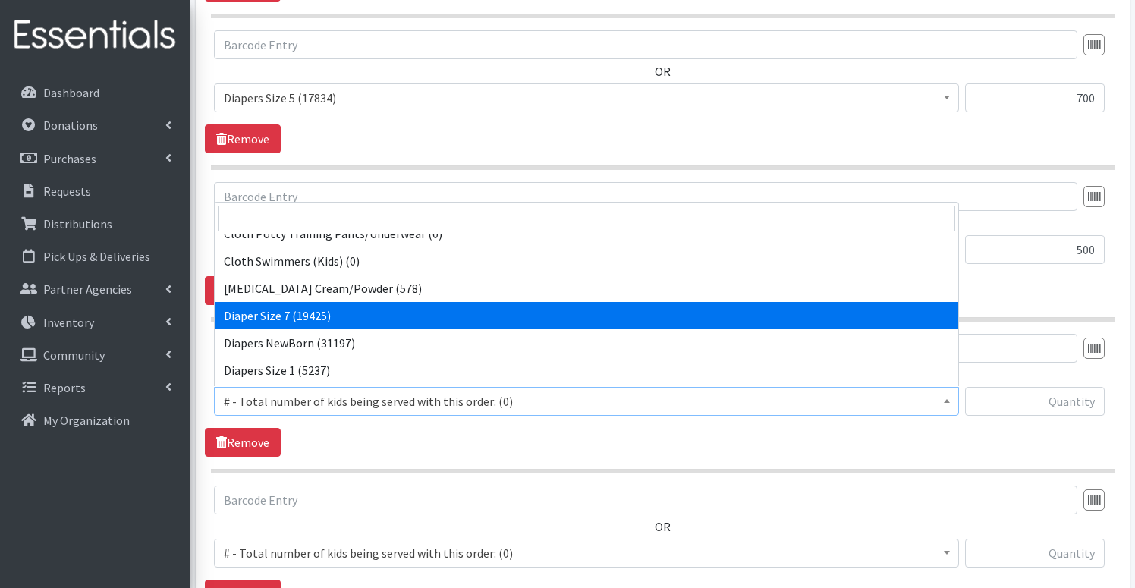
select select "12644"
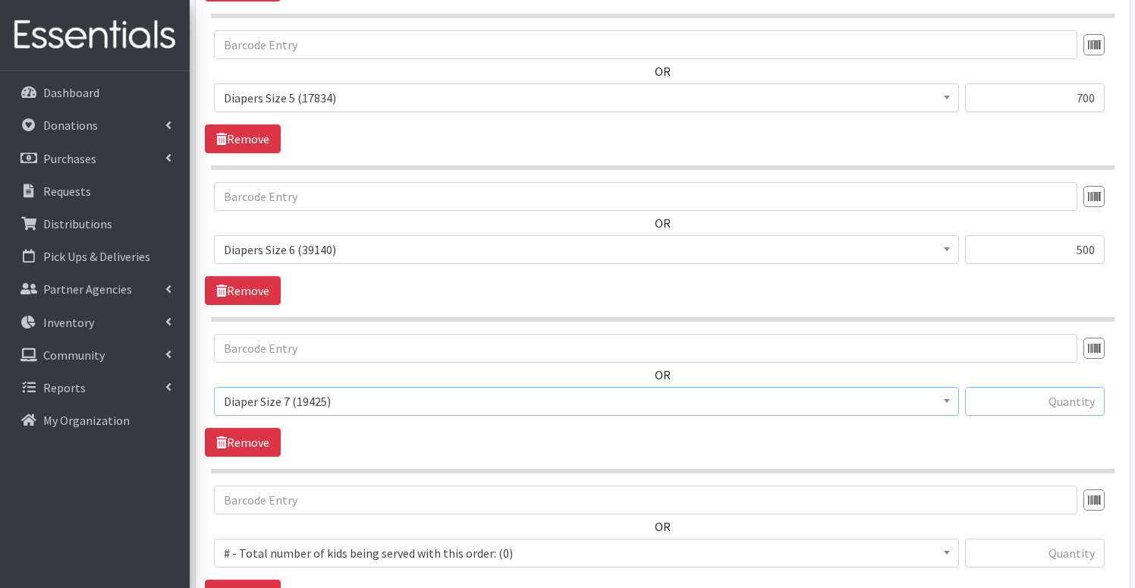
click at [1020, 403] on input "text" at bounding box center [1035, 401] width 140 height 29
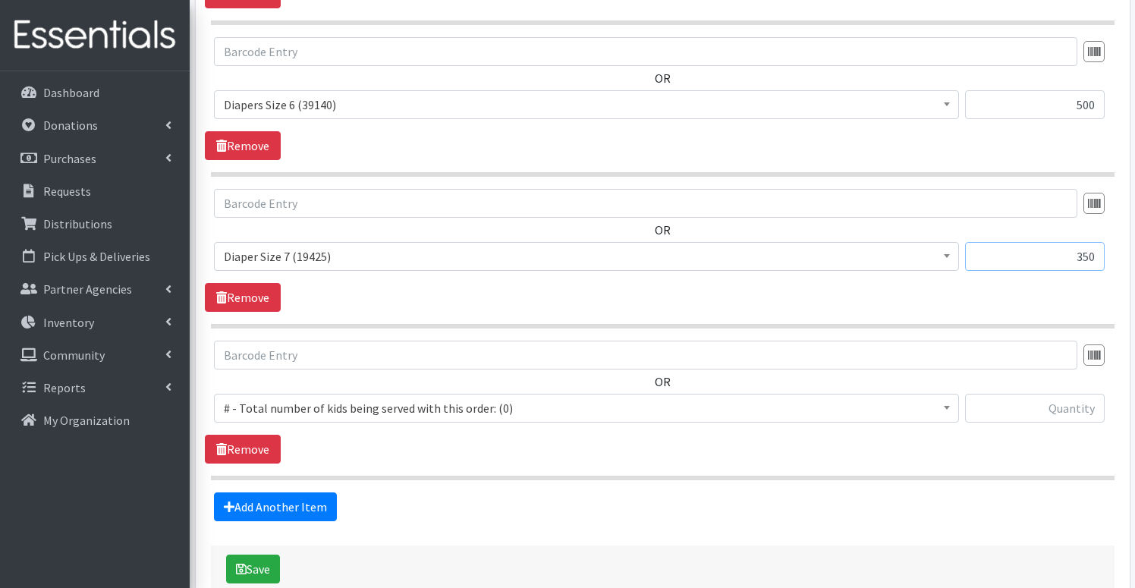
scroll to position [2132, 0]
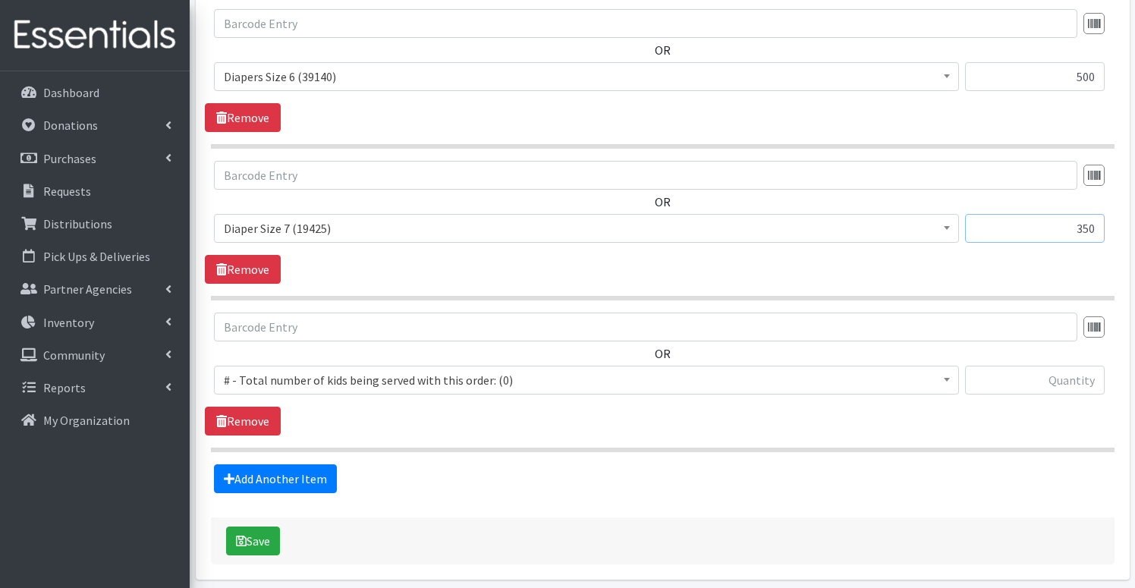
type input "350"
click at [365, 383] on span "# - Total number of kids being served with this order: (0)" at bounding box center [586, 379] width 725 height 21
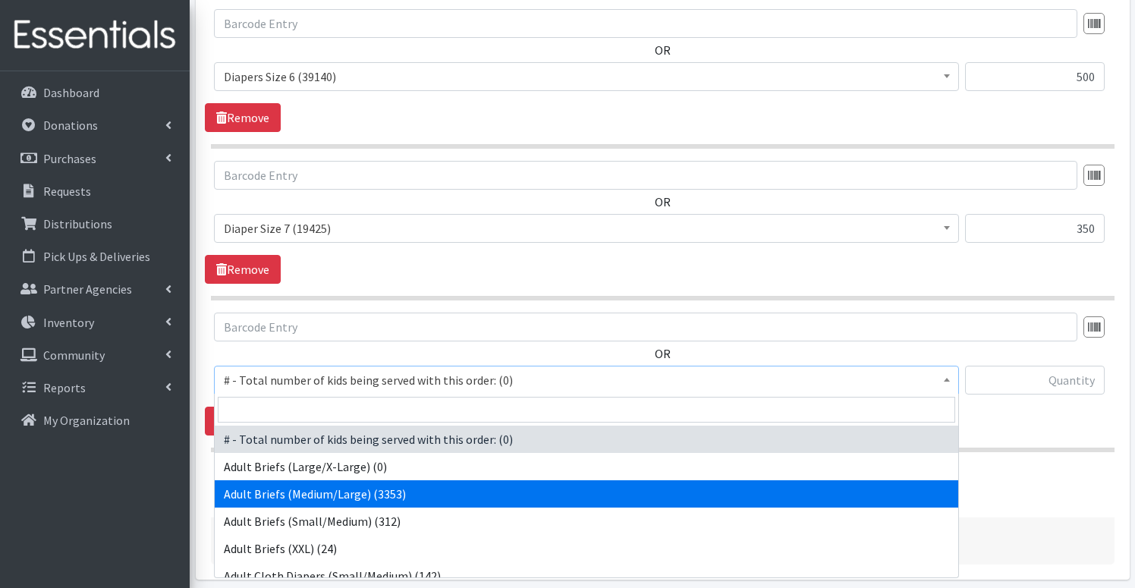
select select "2682"
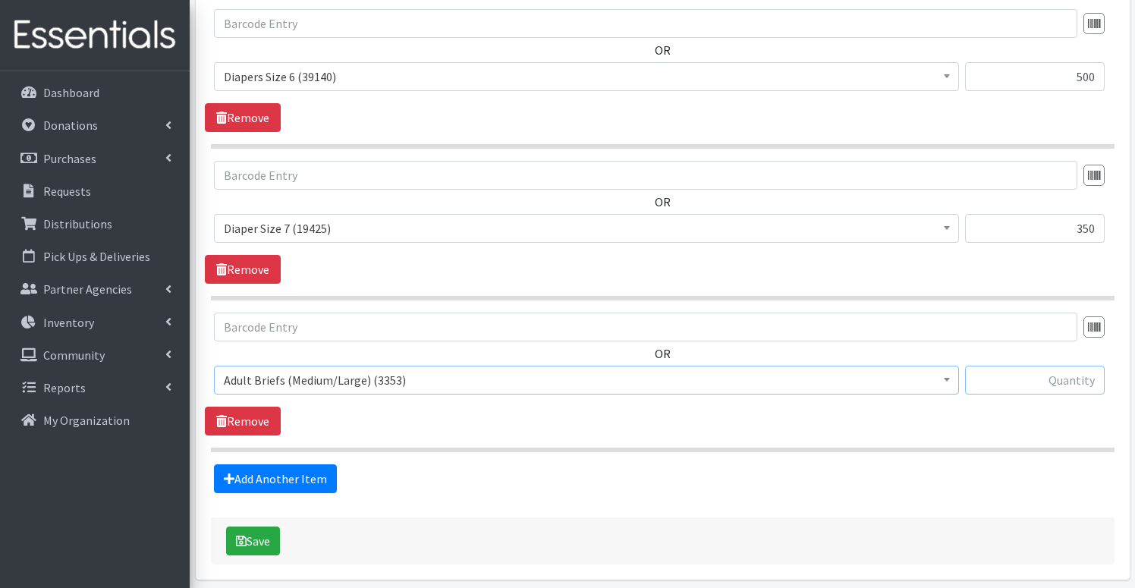
click at [1060, 382] on input "text" at bounding box center [1035, 380] width 140 height 29
type input "50"
click at [259, 536] on button "Save" at bounding box center [253, 540] width 54 height 29
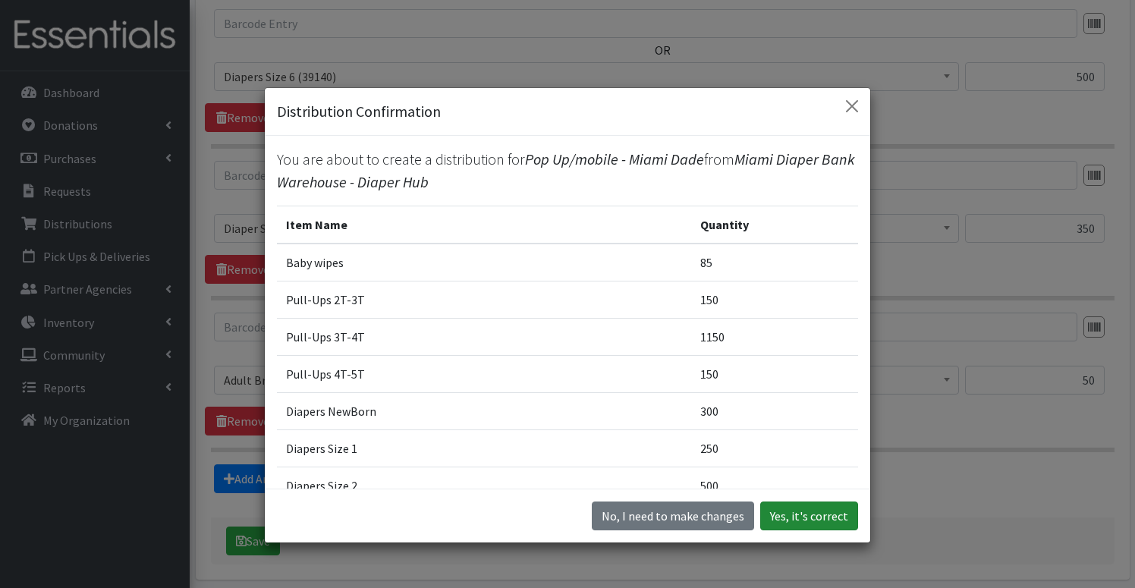
click at [823, 517] on button "Yes, it's correct" at bounding box center [809, 515] width 98 height 29
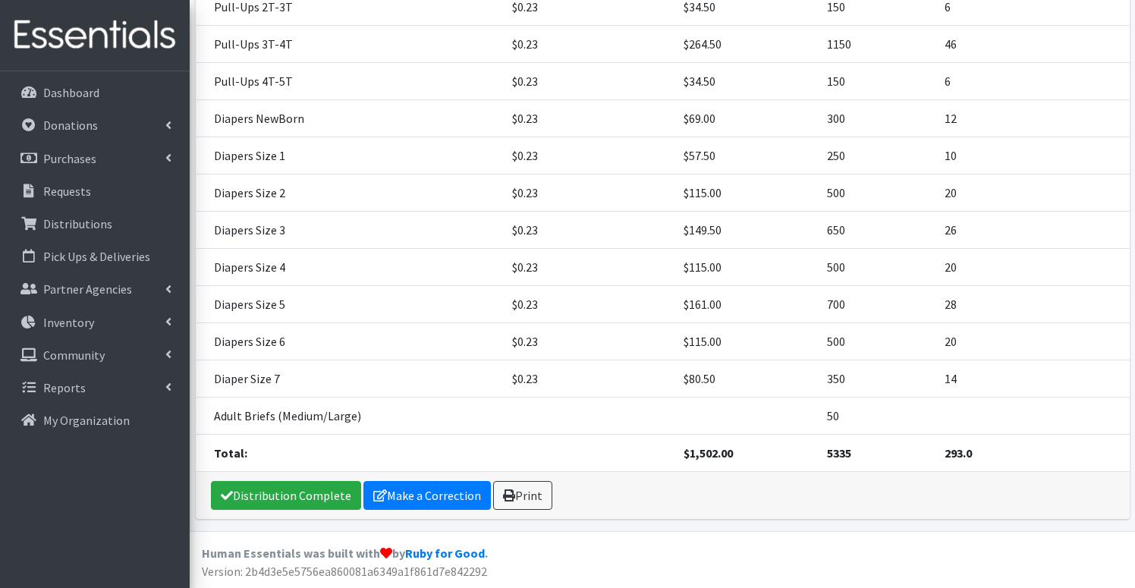
scroll to position [452, 0]
click at [527, 492] on link "Print" at bounding box center [522, 496] width 59 height 29
click at [262, 494] on link "Distribution Complete" at bounding box center [286, 496] width 150 height 29
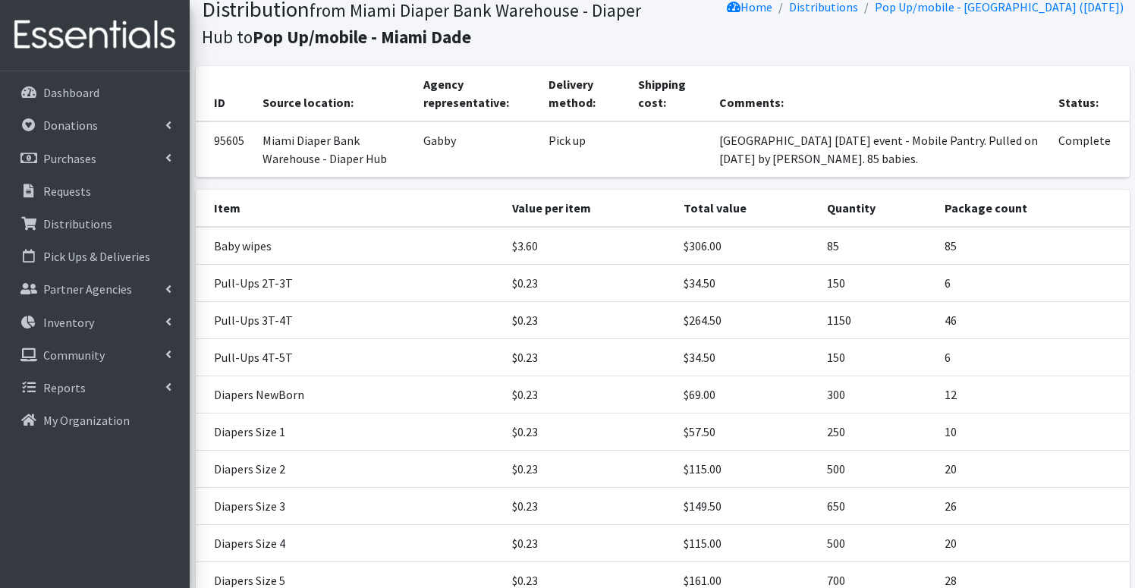
scroll to position [0, 0]
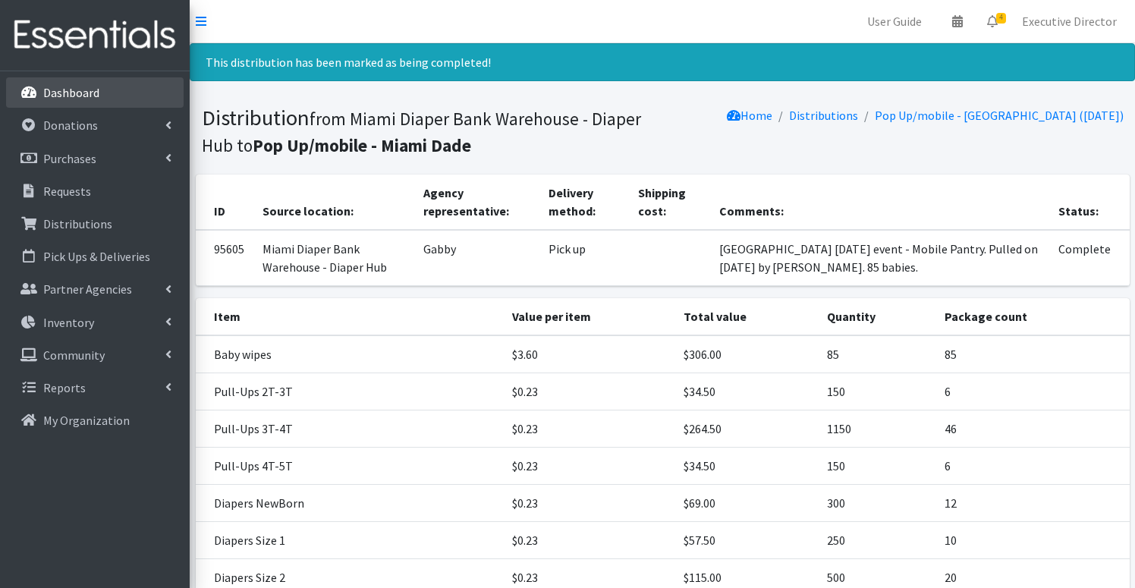
click at [69, 93] on p "Dashboard" at bounding box center [71, 92] width 56 height 15
